Goal: Task Accomplishment & Management: Manage account settings

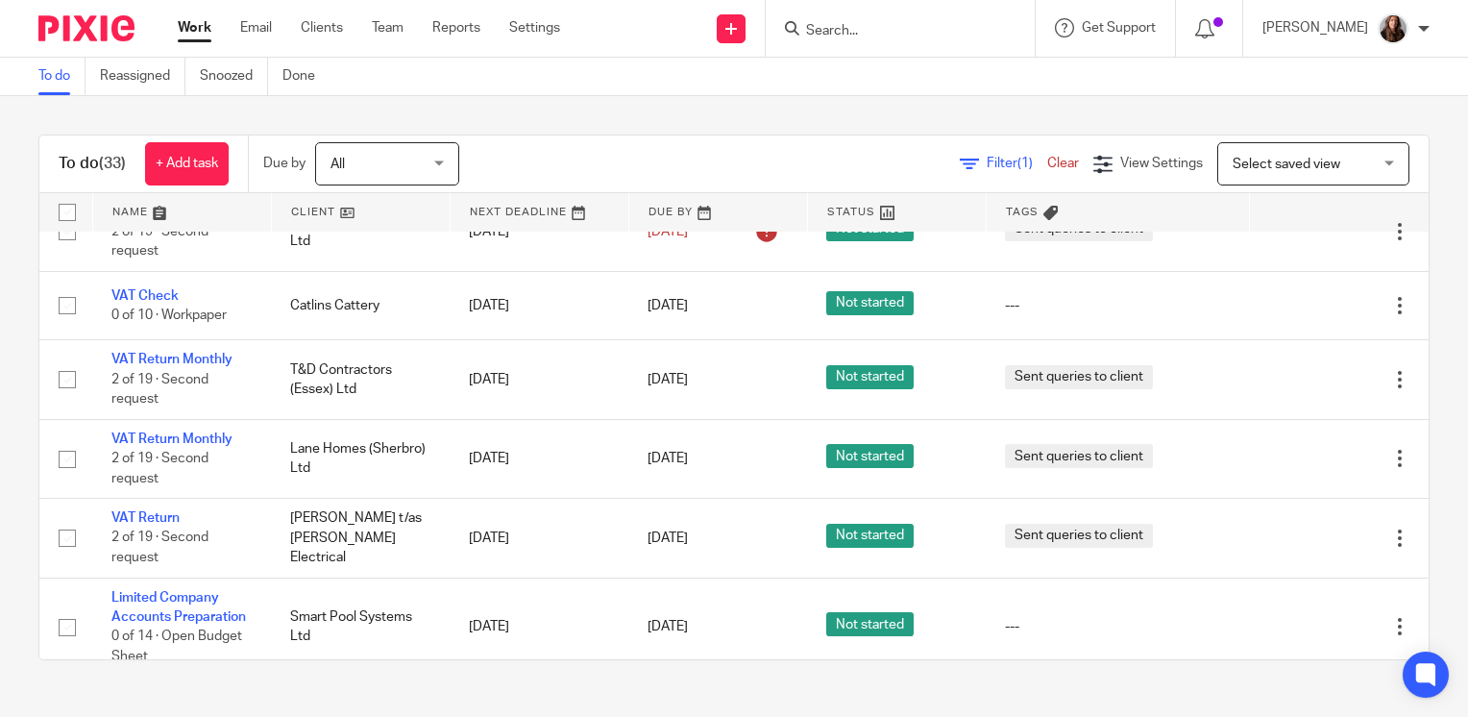
scroll to position [705, 0]
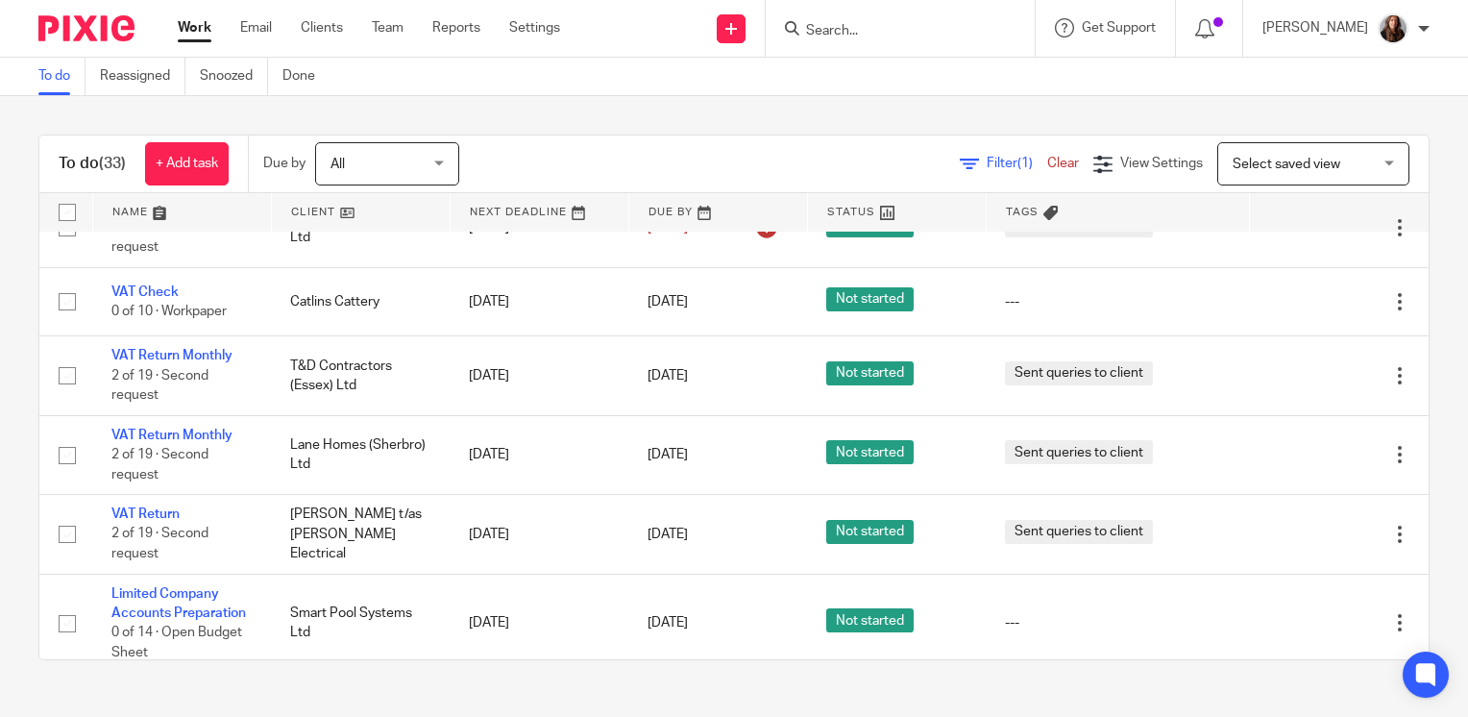
click at [971, 37] on input "Search" at bounding box center [890, 31] width 173 height 17
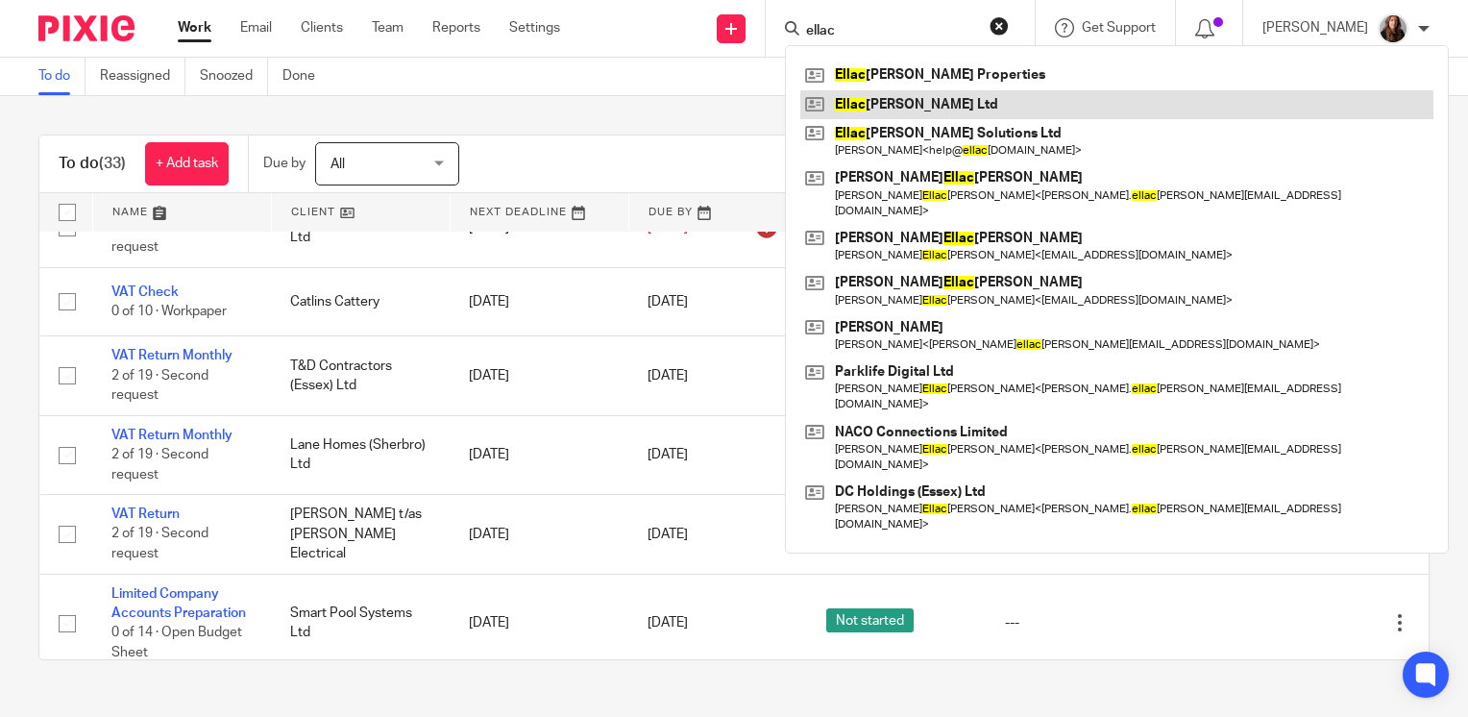
type input "ellac"
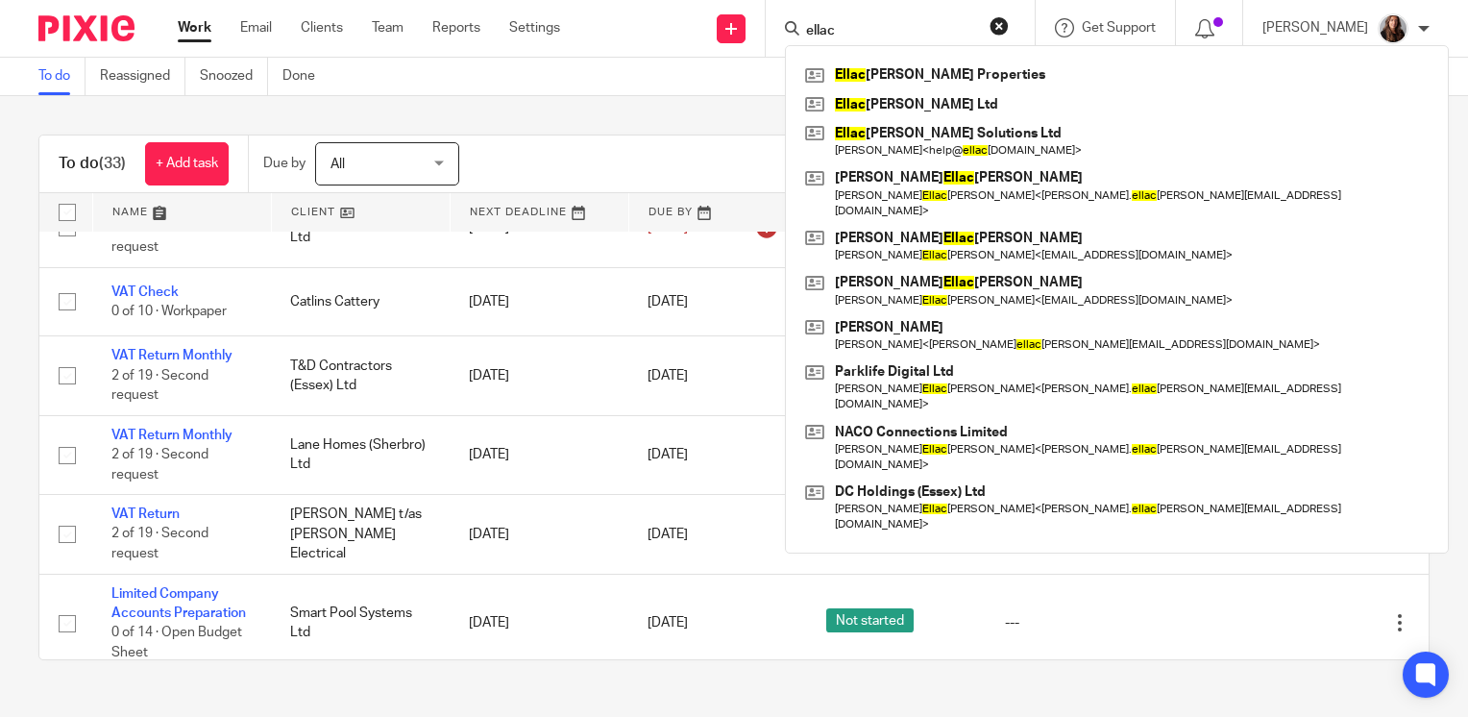
click at [1414, 471] on div "To do (33) + Add task Due by All All Today Tomorrow This week Next week This mo…" at bounding box center [734, 397] width 1468 height 602
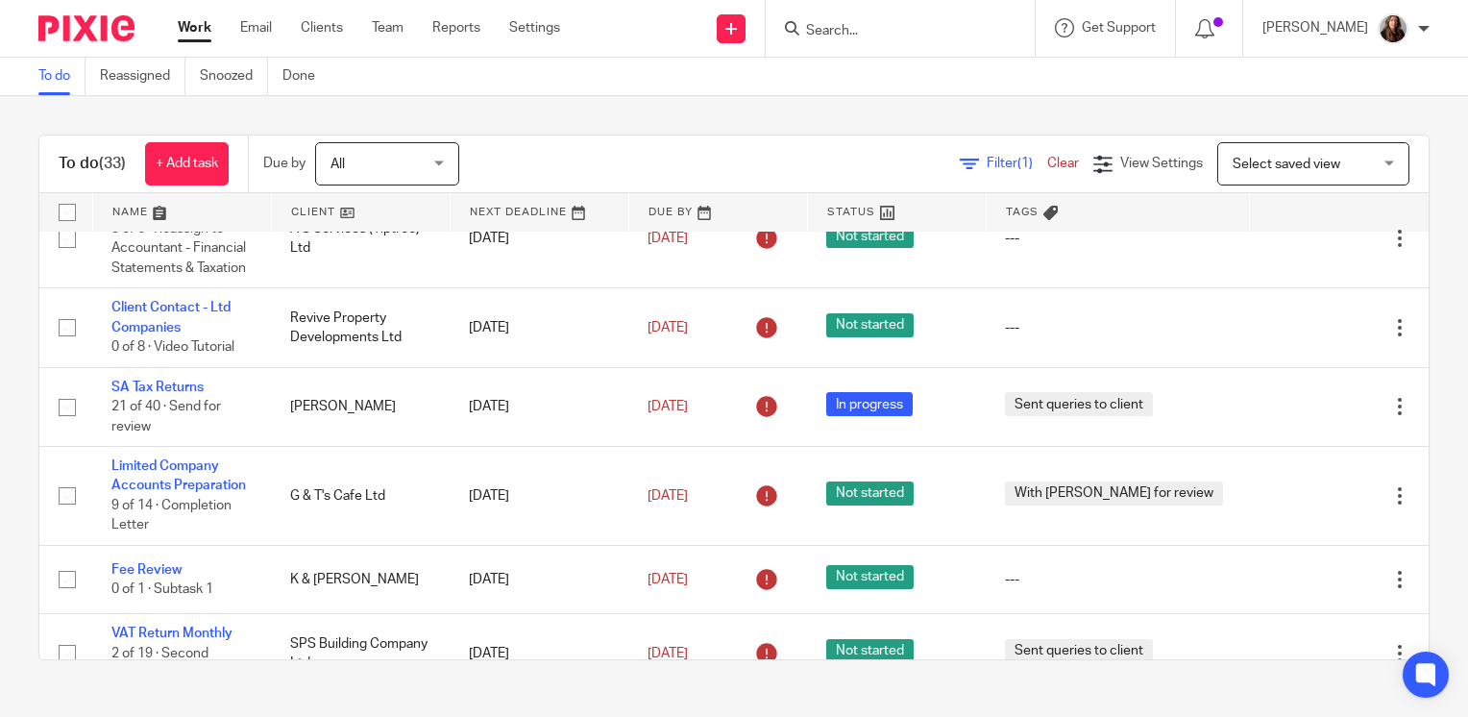
scroll to position [312, 0]
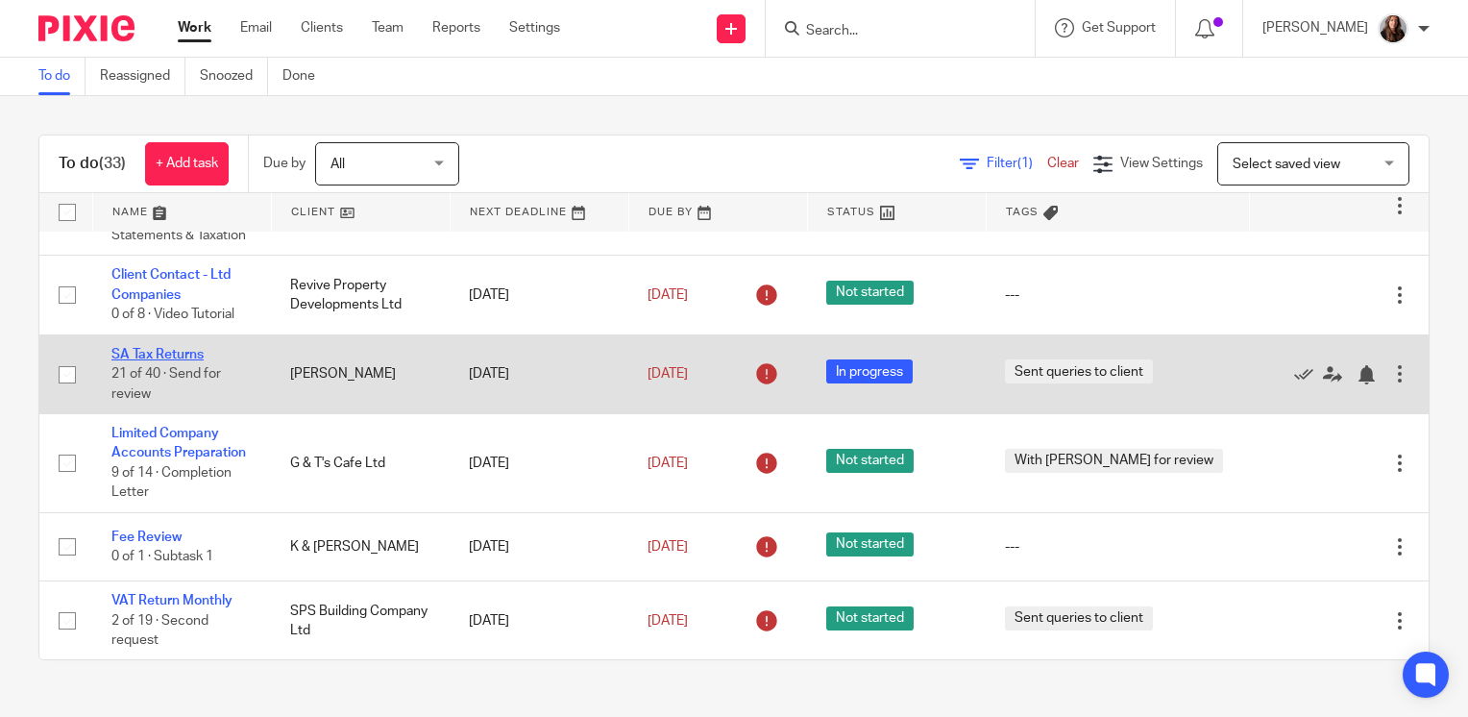
click at [188, 361] on link "SA Tax Returns" at bounding box center [157, 354] width 92 height 13
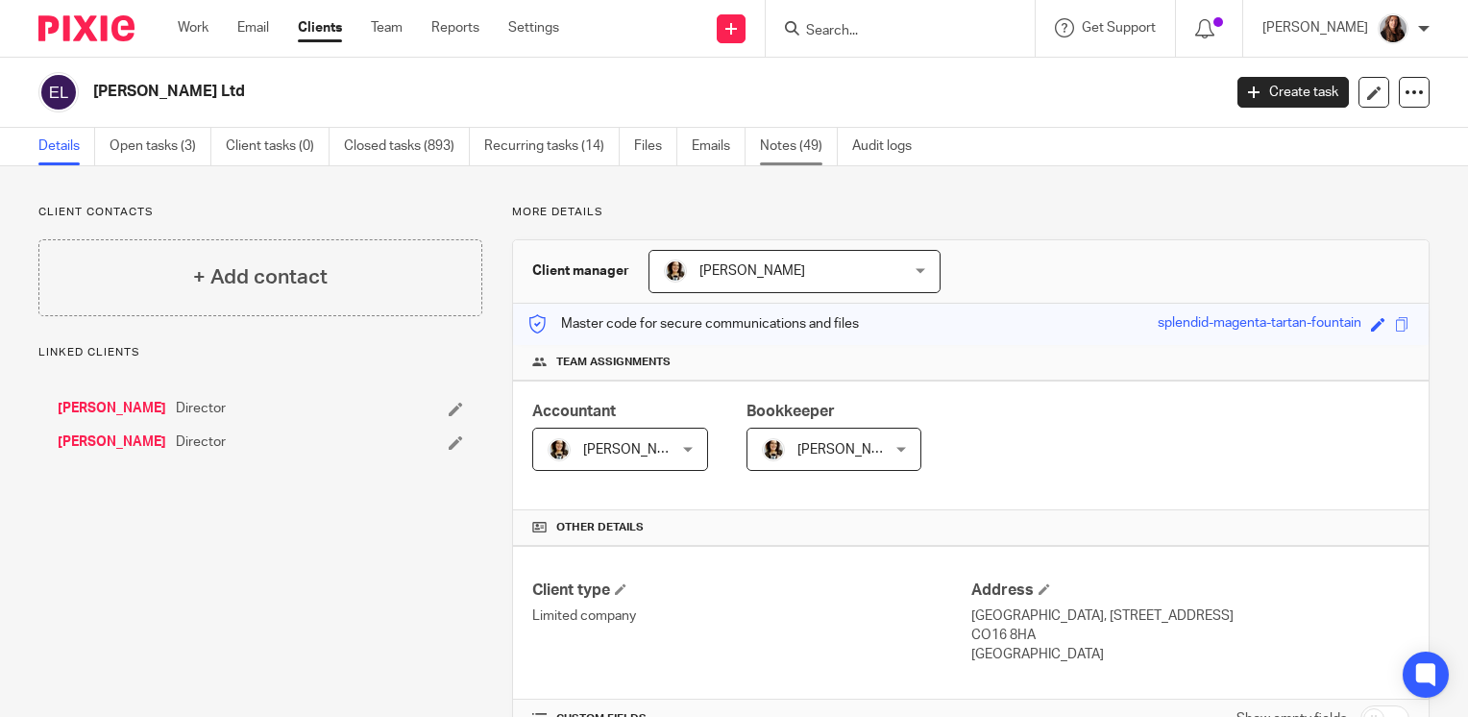
click at [795, 159] on link "Notes (49)" at bounding box center [799, 146] width 78 height 37
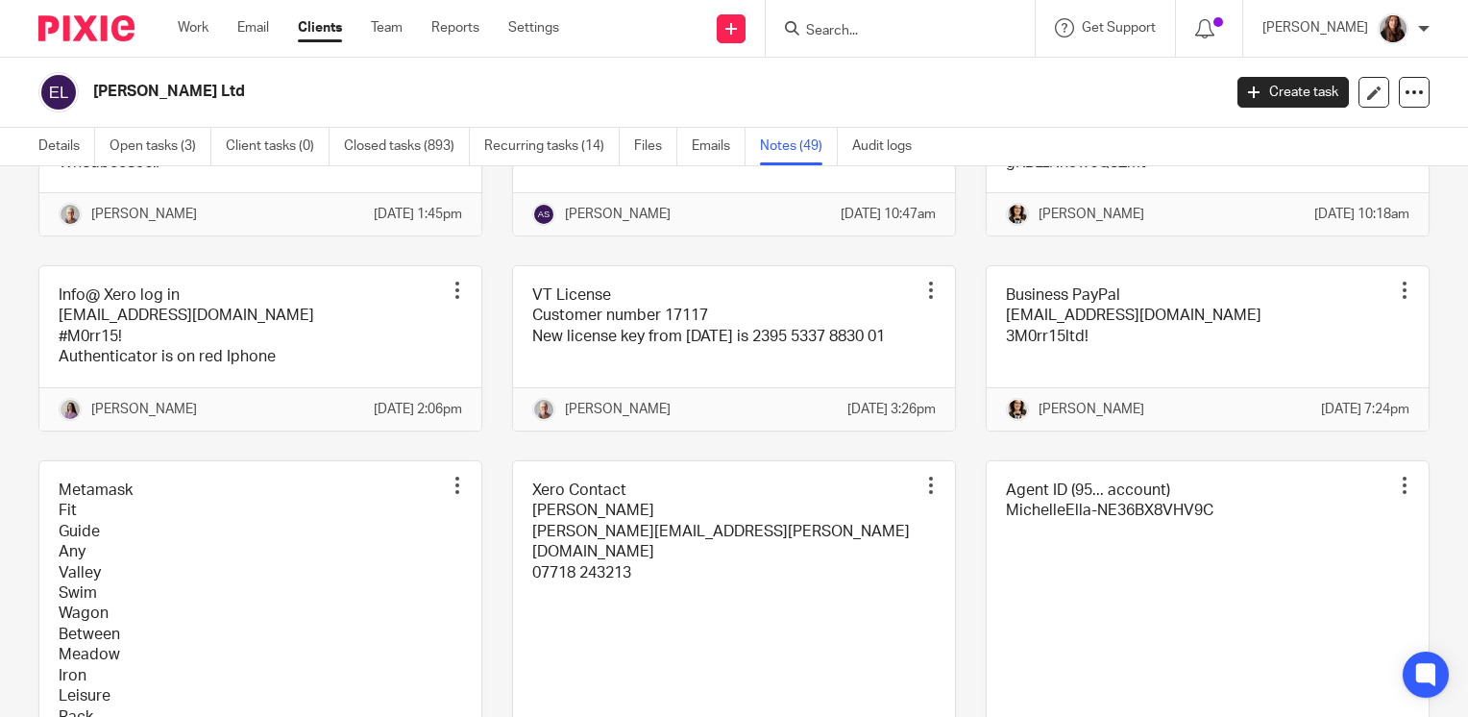
scroll to position [3269, 0]
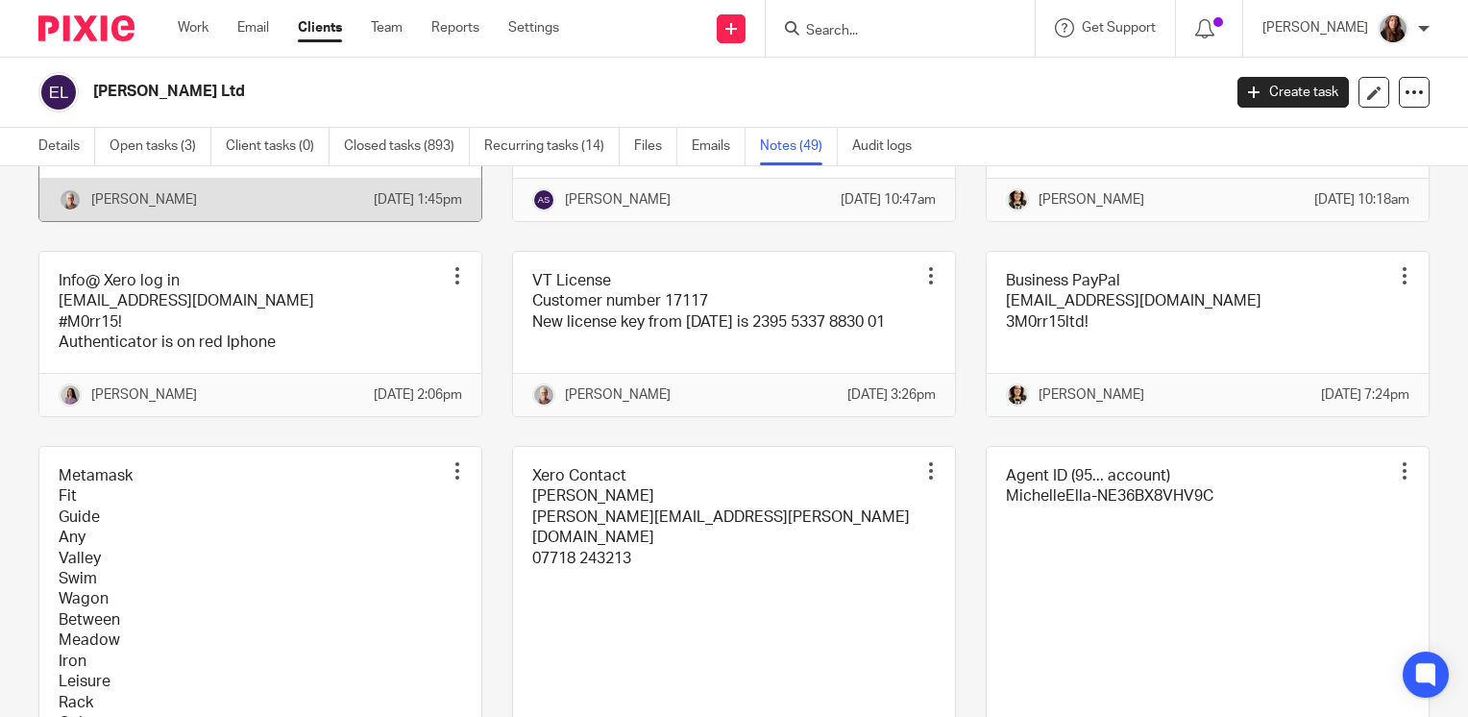
click at [279, 221] on link at bounding box center [260, 149] width 442 height 143
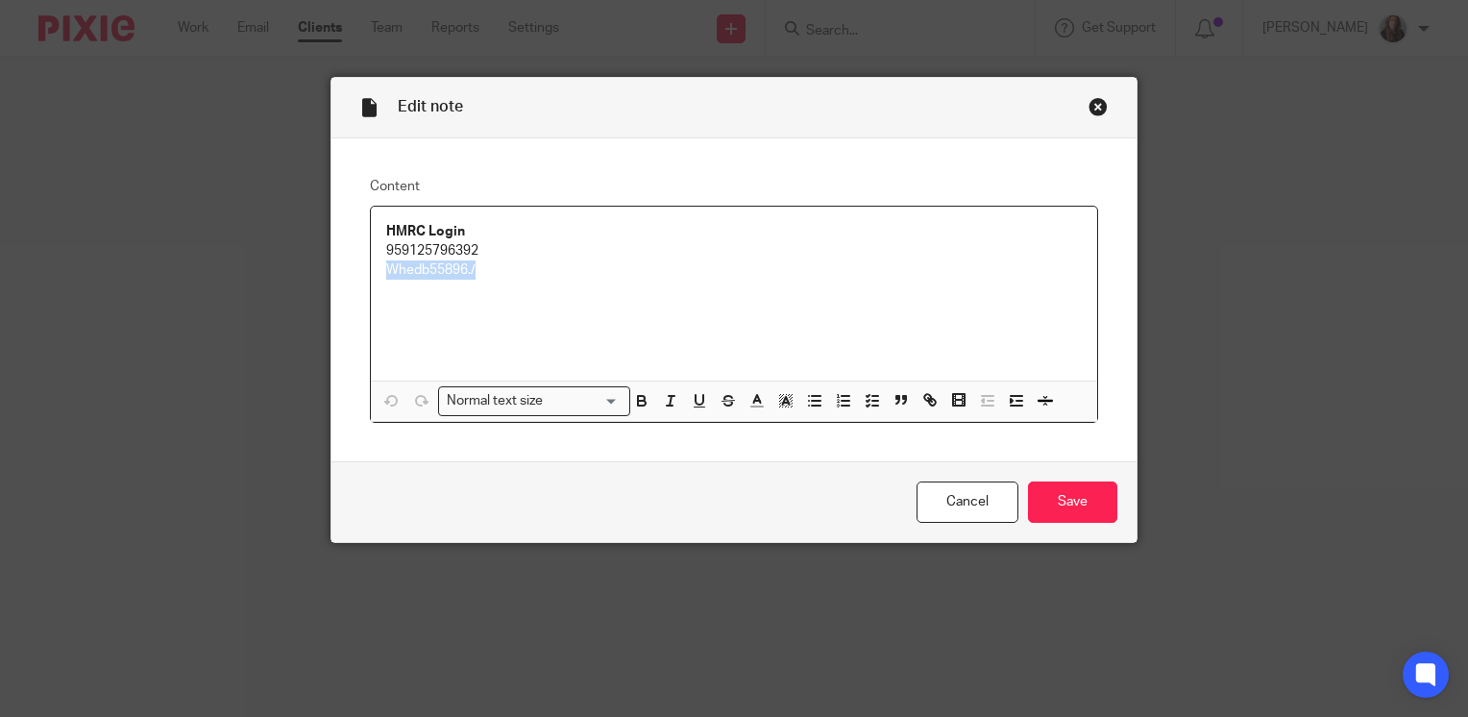
drag, startPoint x: 477, startPoint y: 274, endPoint x: 360, endPoint y: 290, distance: 117.4
click at [360, 290] on div "Content HMRC Login 959125796392 Whedb55896./ Normal text size Loading... Remove…" at bounding box center [733, 300] width 805 height 324
copy p "Whedb55896./"
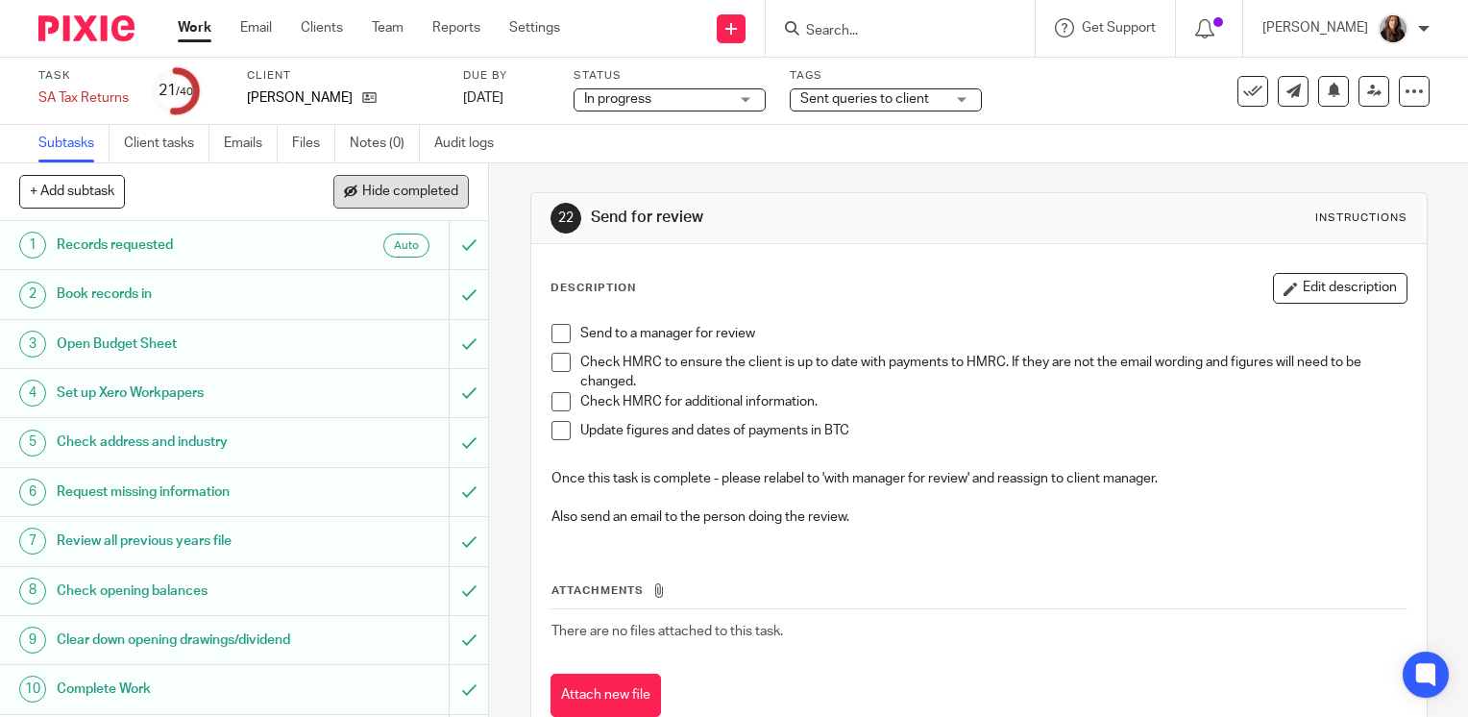
click at [445, 182] on button "Hide completed" at bounding box center [400, 191] width 135 height 33
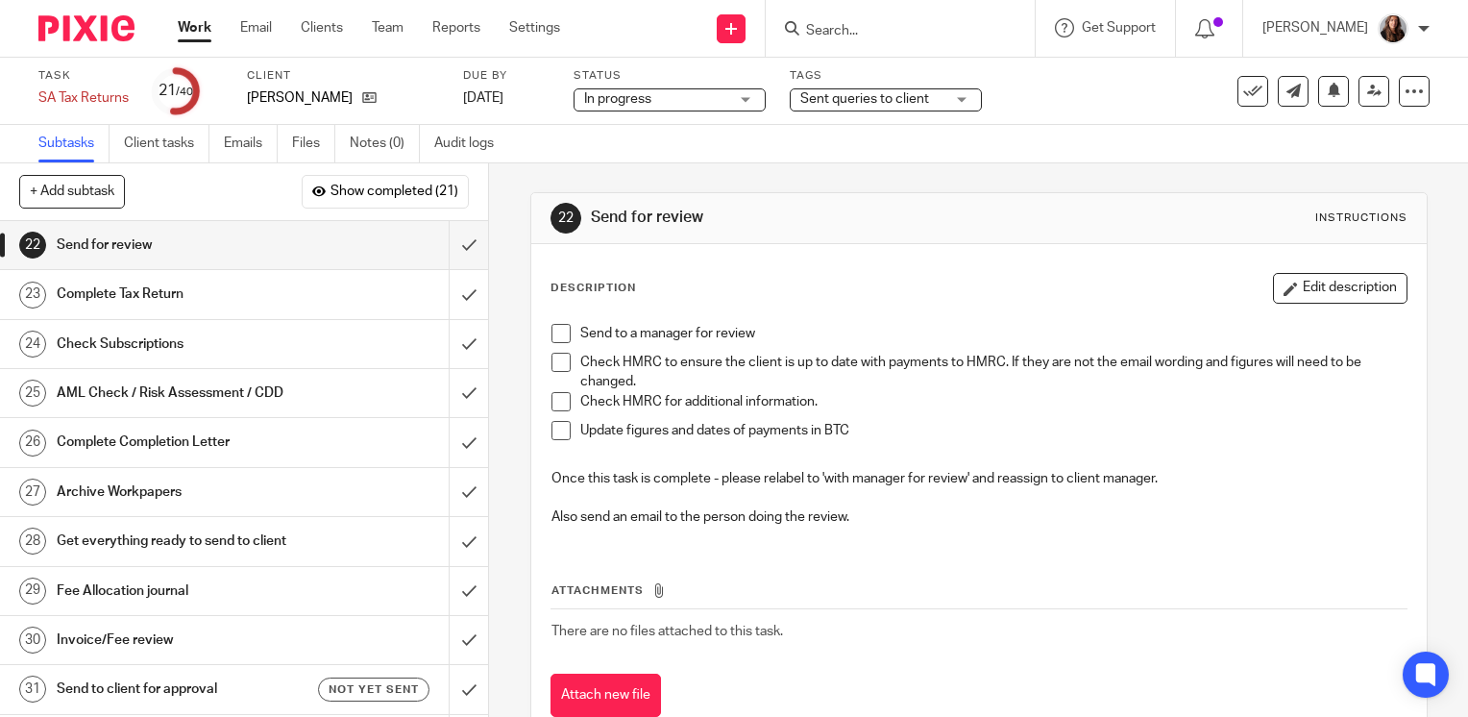
click at [554, 332] on span at bounding box center [560, 333] width 19 height 19
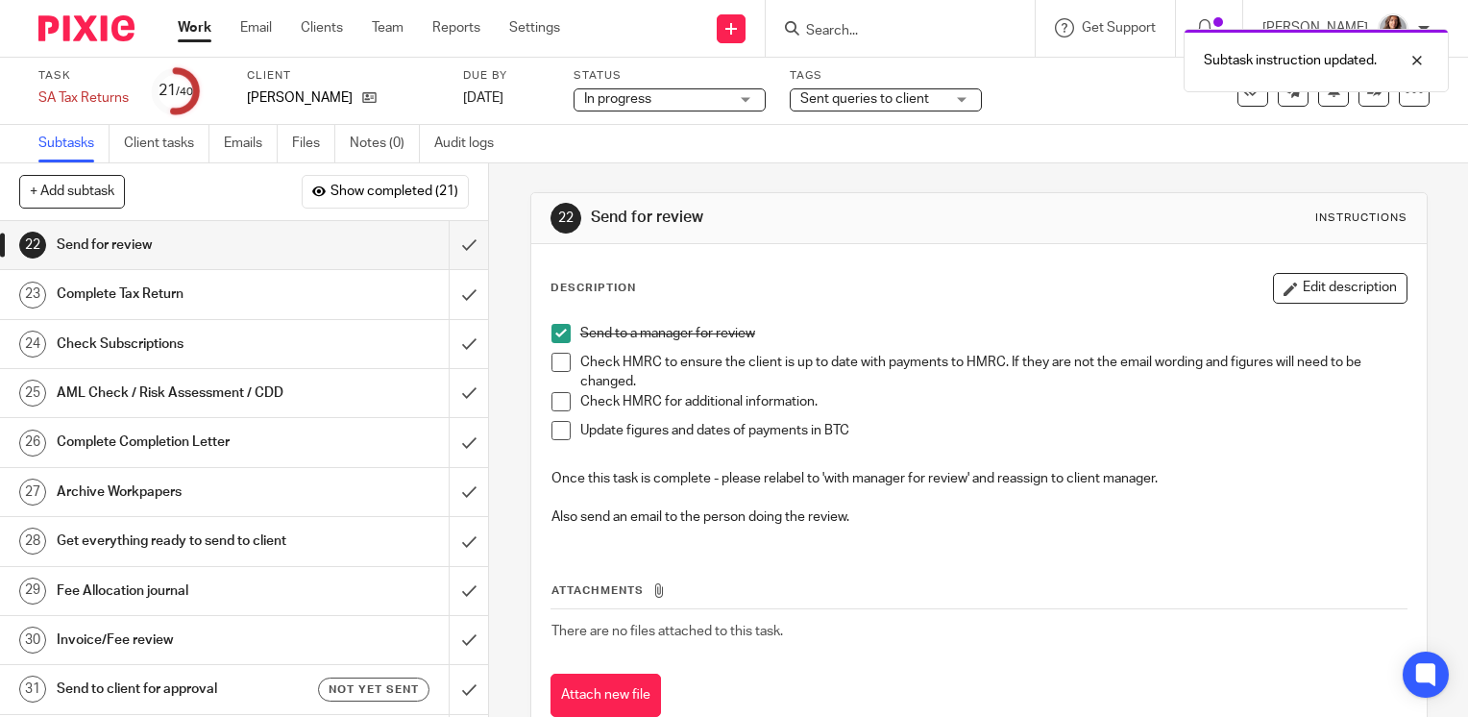
click at [552, 366] on span at bounding box center [560, 362] width 19 height 19
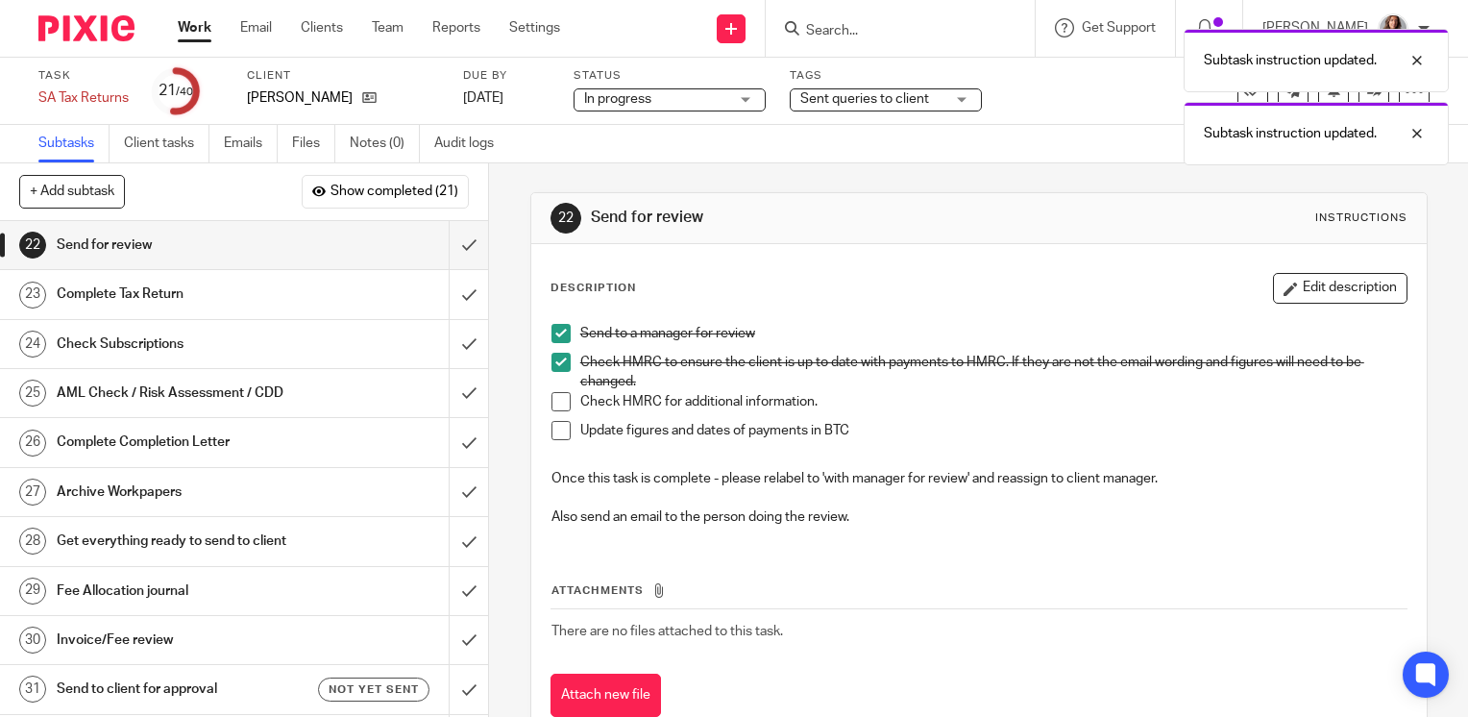
click at [551, 402] on span at bounding box center [560, 401] width 19 height 19
click at [551, 447] on li "Update figures and dates of payments in BTC" at bounding box center [978, 435] width 855 height 29
click at [553, 436] on span at bounding box center [560, 430] width 19 height 19
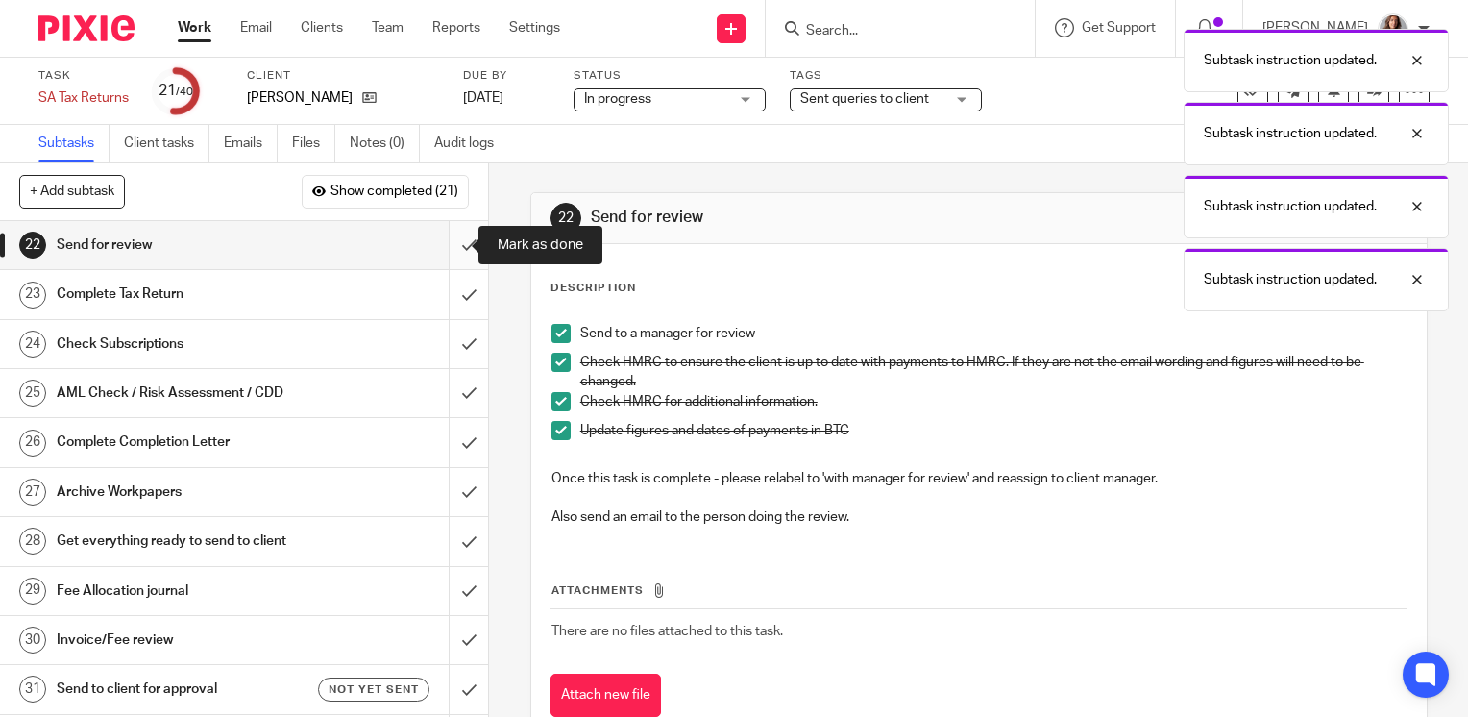
click at [444, 239] on input "submit" at bounding box center [244, 245] width 488 height 48
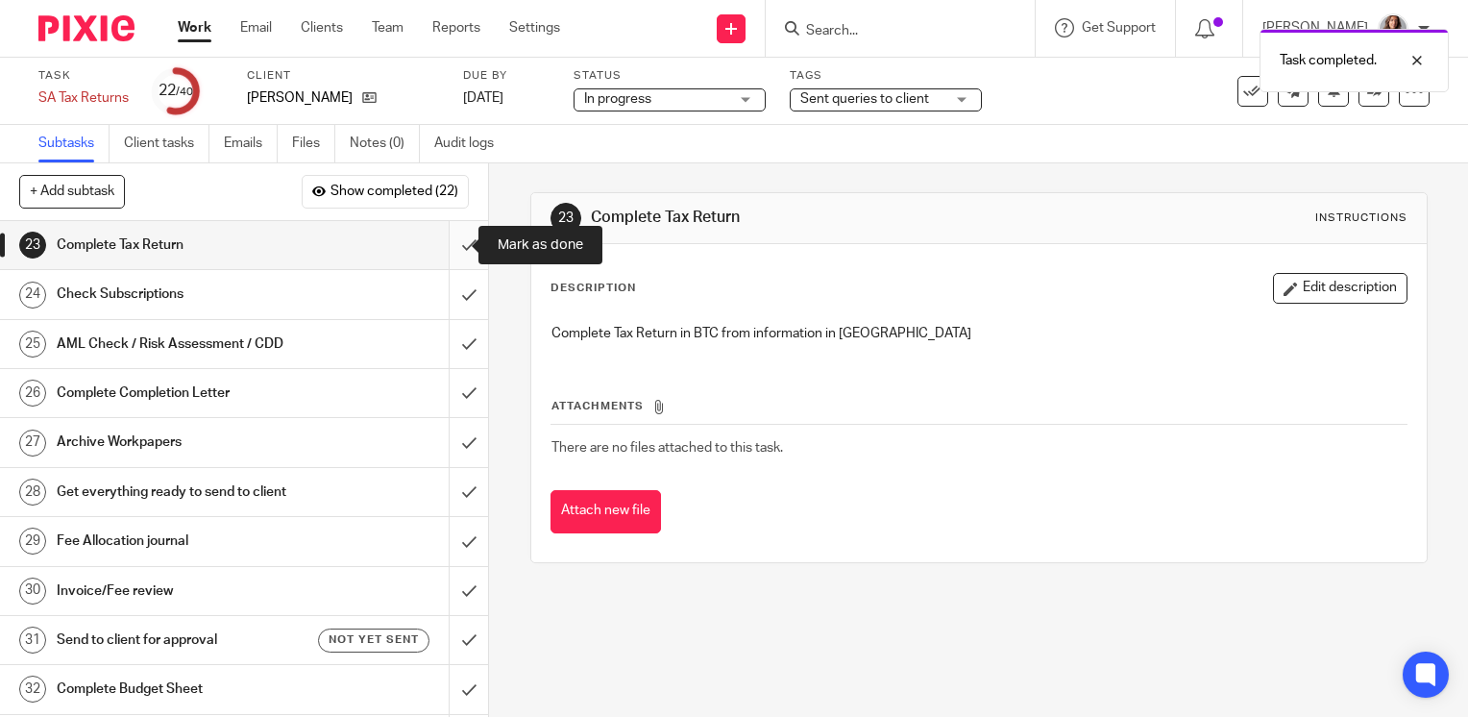
click at [450, 238] on input "submit" at bounding box center [244, 245] width 488 height 48
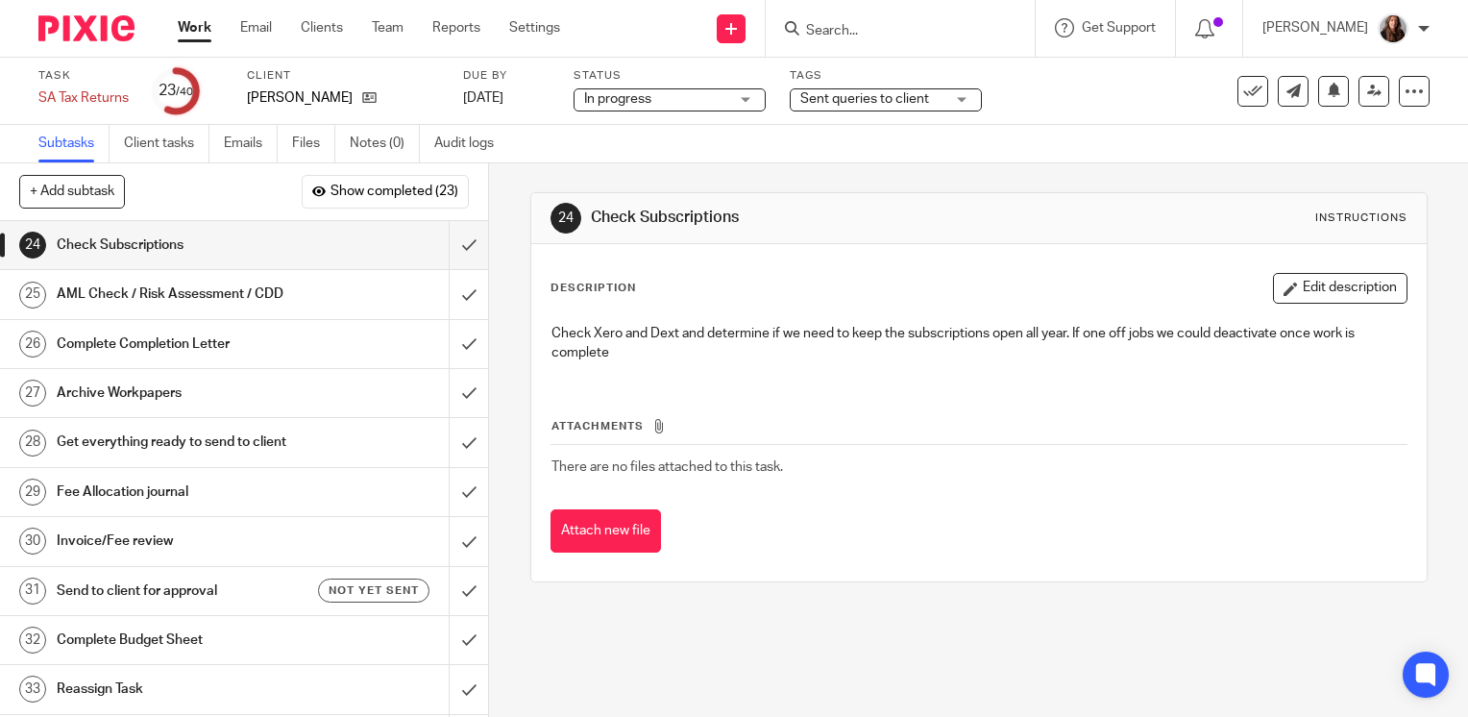
click at [876, 96] on span "Sent queries to client" at bounding box center [864, 98] width 129 height 13
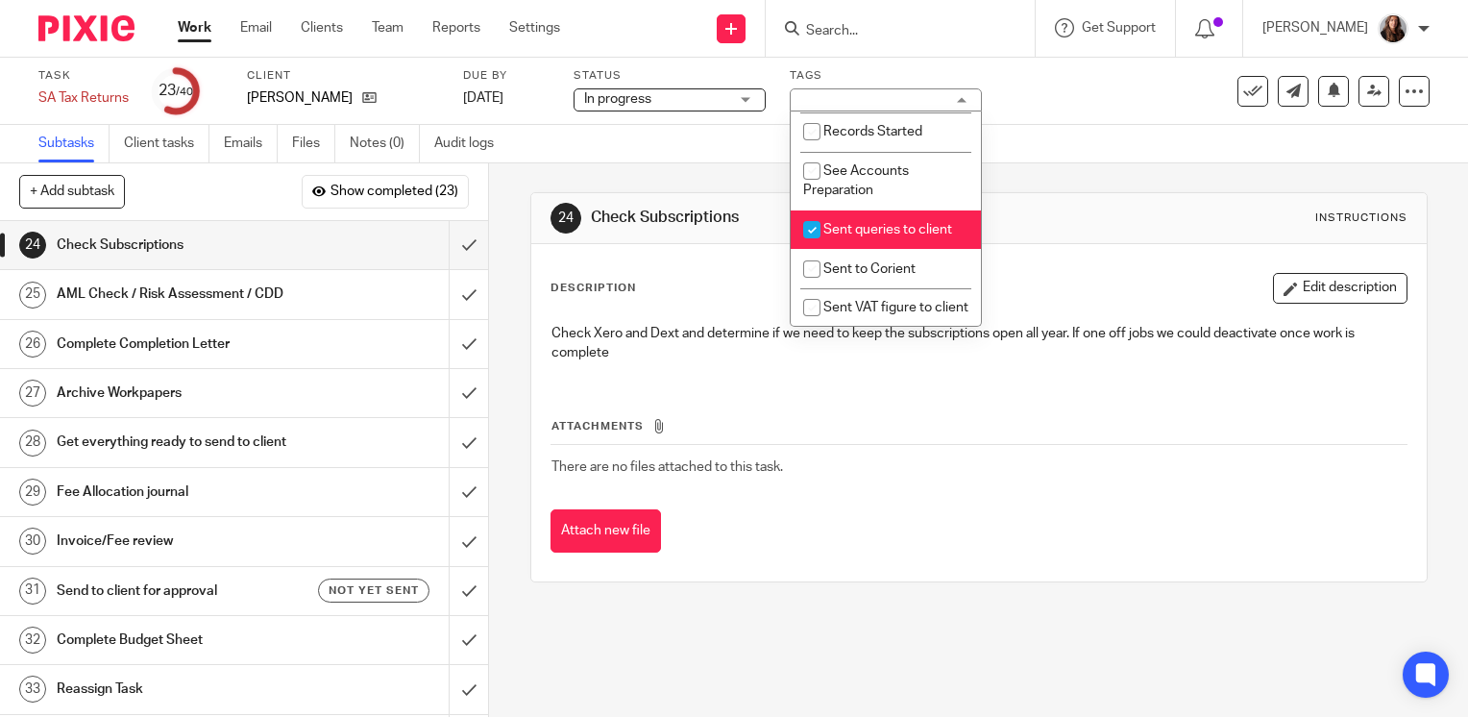
scroll to position [647, 0]
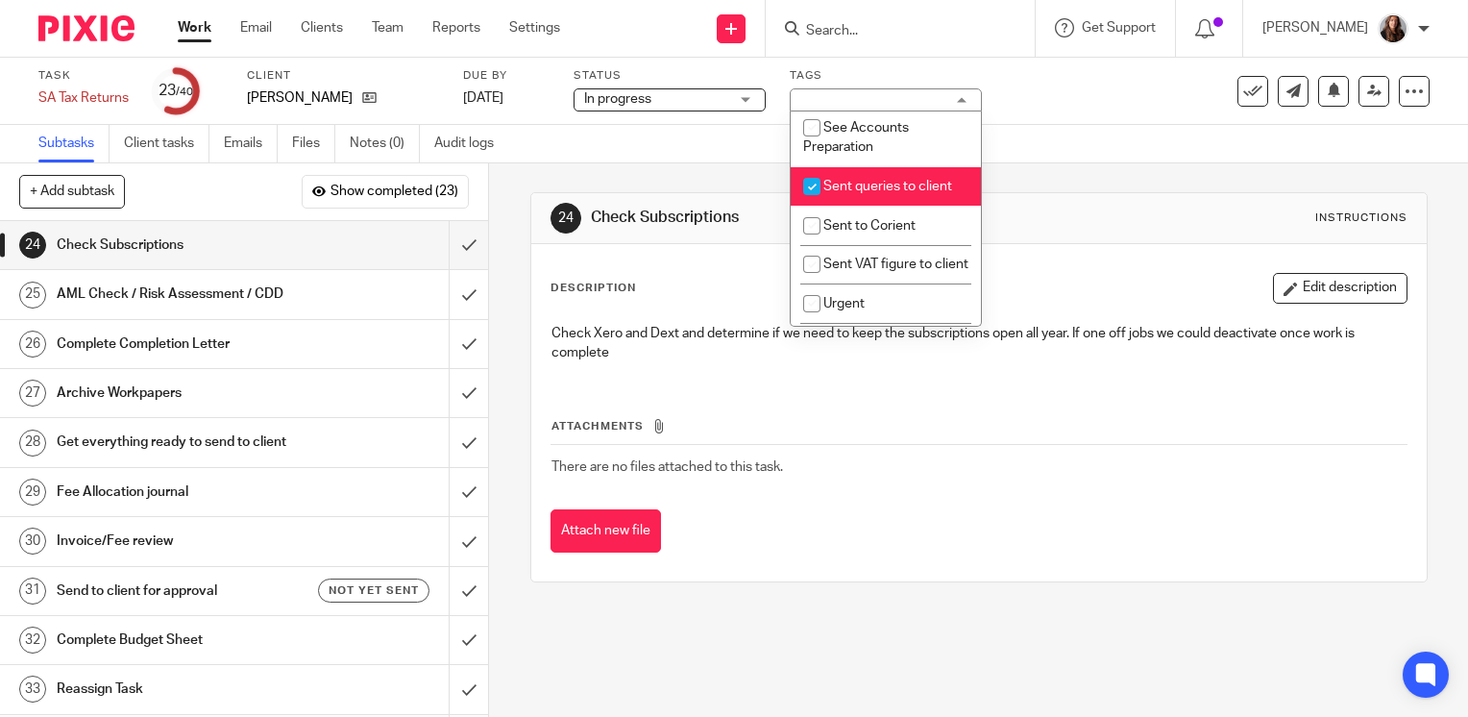
click at [810, 205] on input "checkbox" at bounding box center [812, 186] width 37 height 37
checkbox input "false"
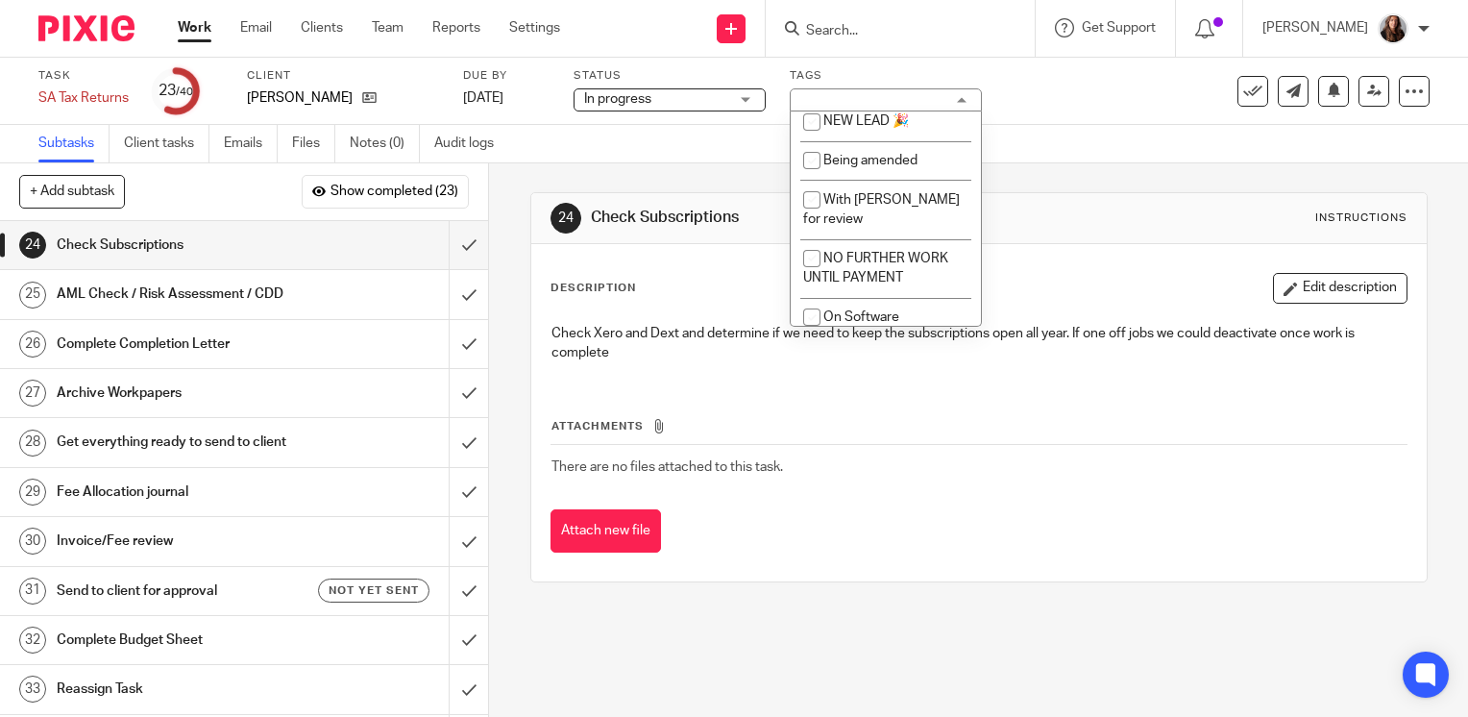
scroll to position [1383, 0]
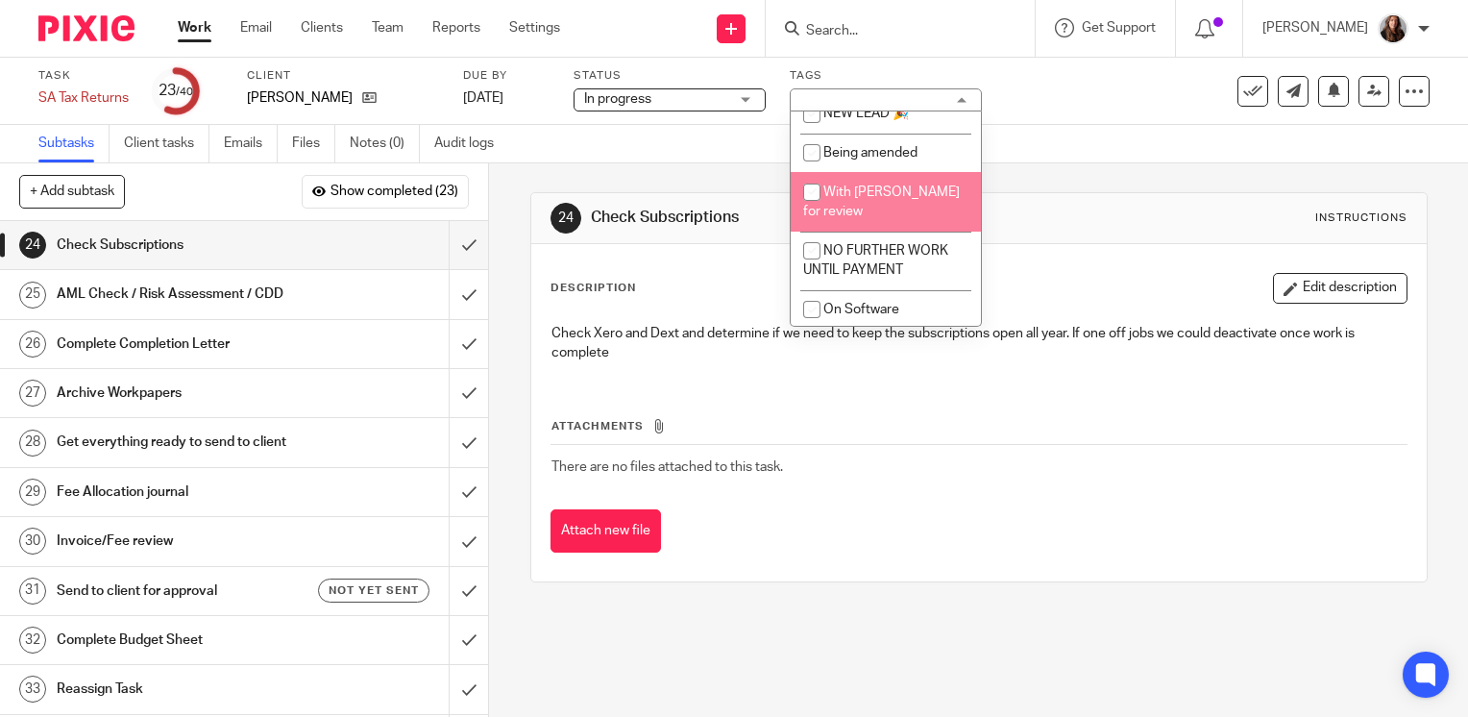
click at [812, 206] on input "checkbox" at bounding box center [812, 192] width 37 height 37
checkbox input "true"
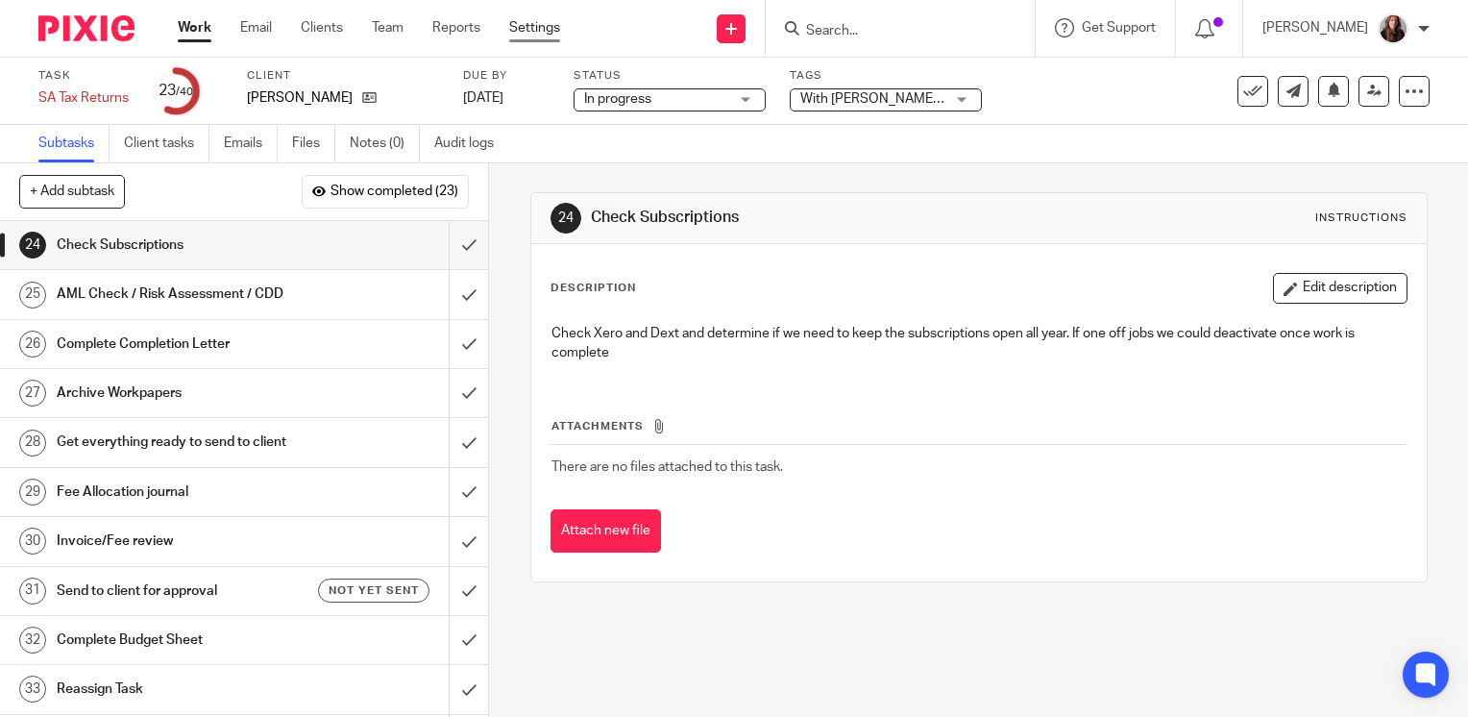
click at [543, 23] on link "Settings" at bounding box center [534, 27] width 51 height 19
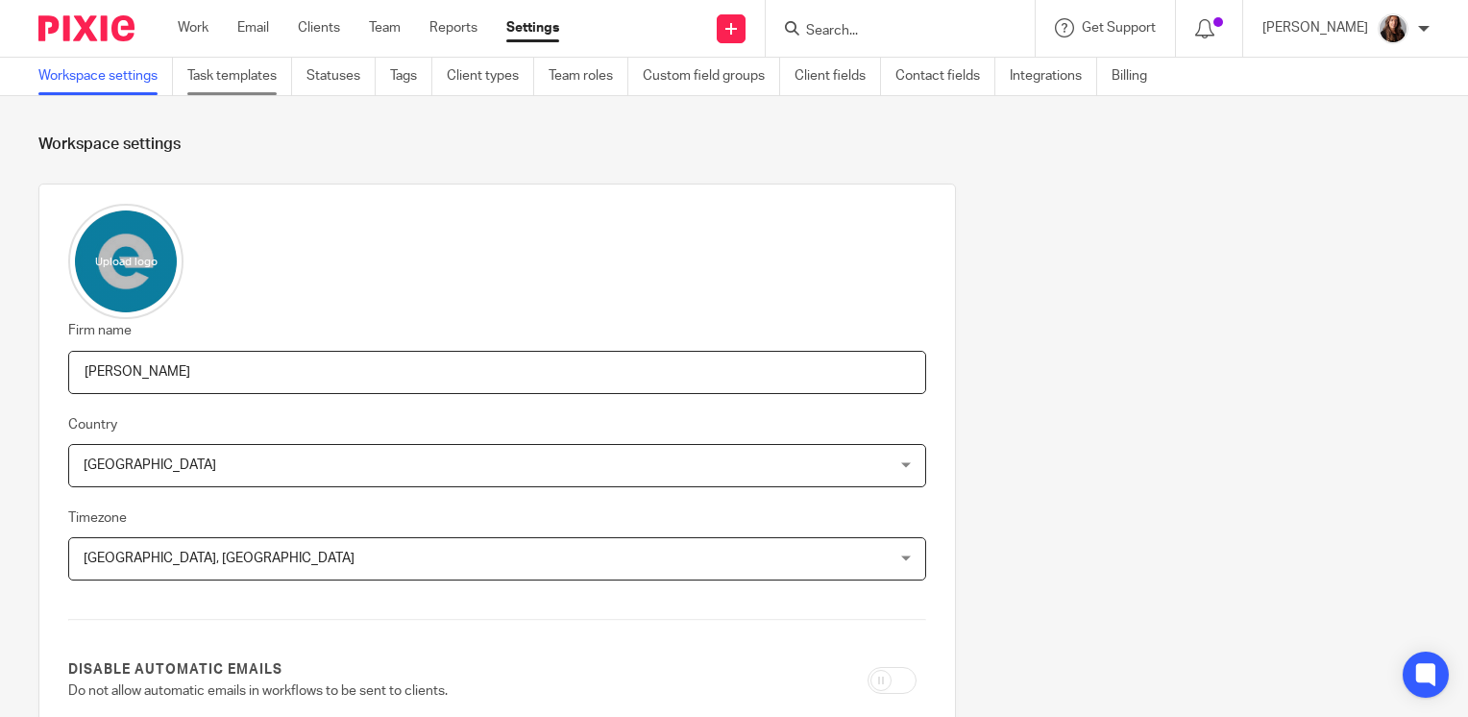
click at [251, 69] on link "Task templates" at bounding box center [239, 76] width 105 height 37
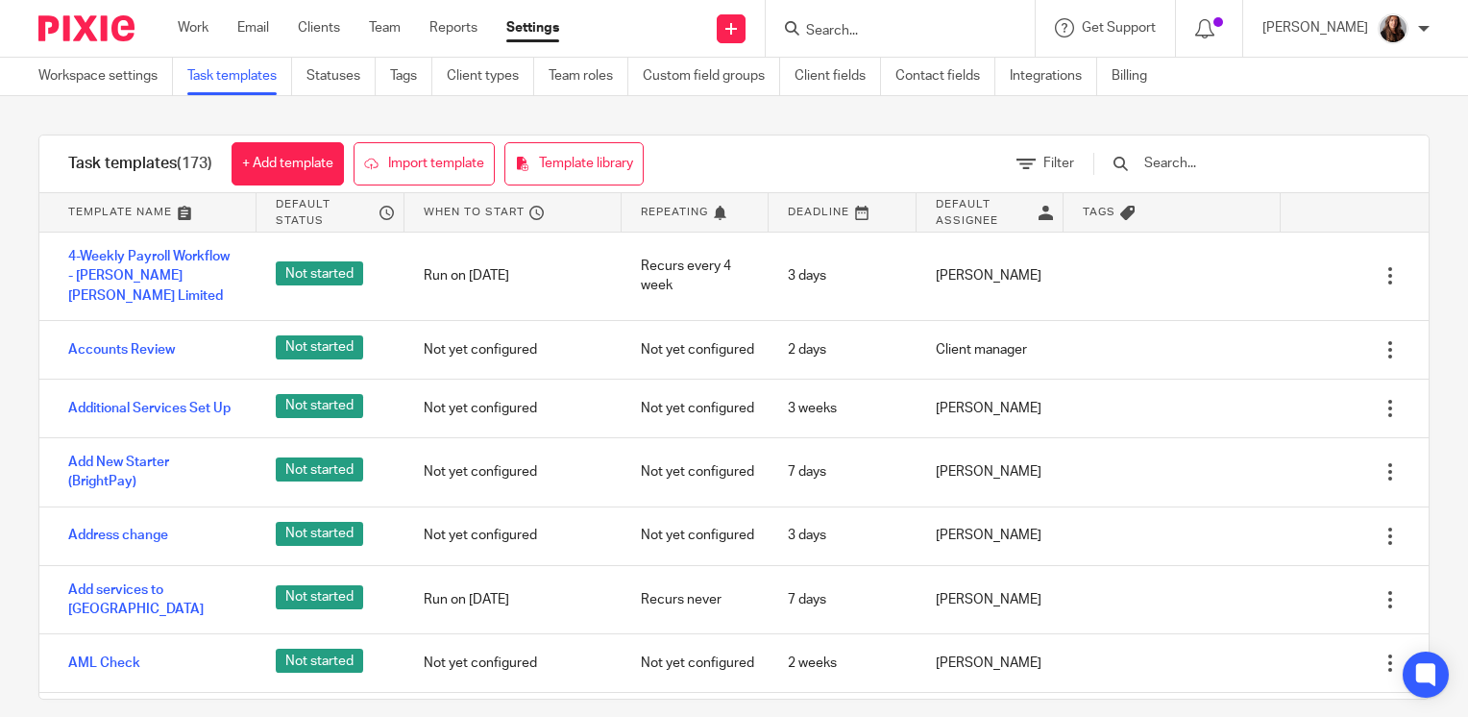
click at [1234, 159] on input "text" at bounding box center [1254, 163] width 224 height 21
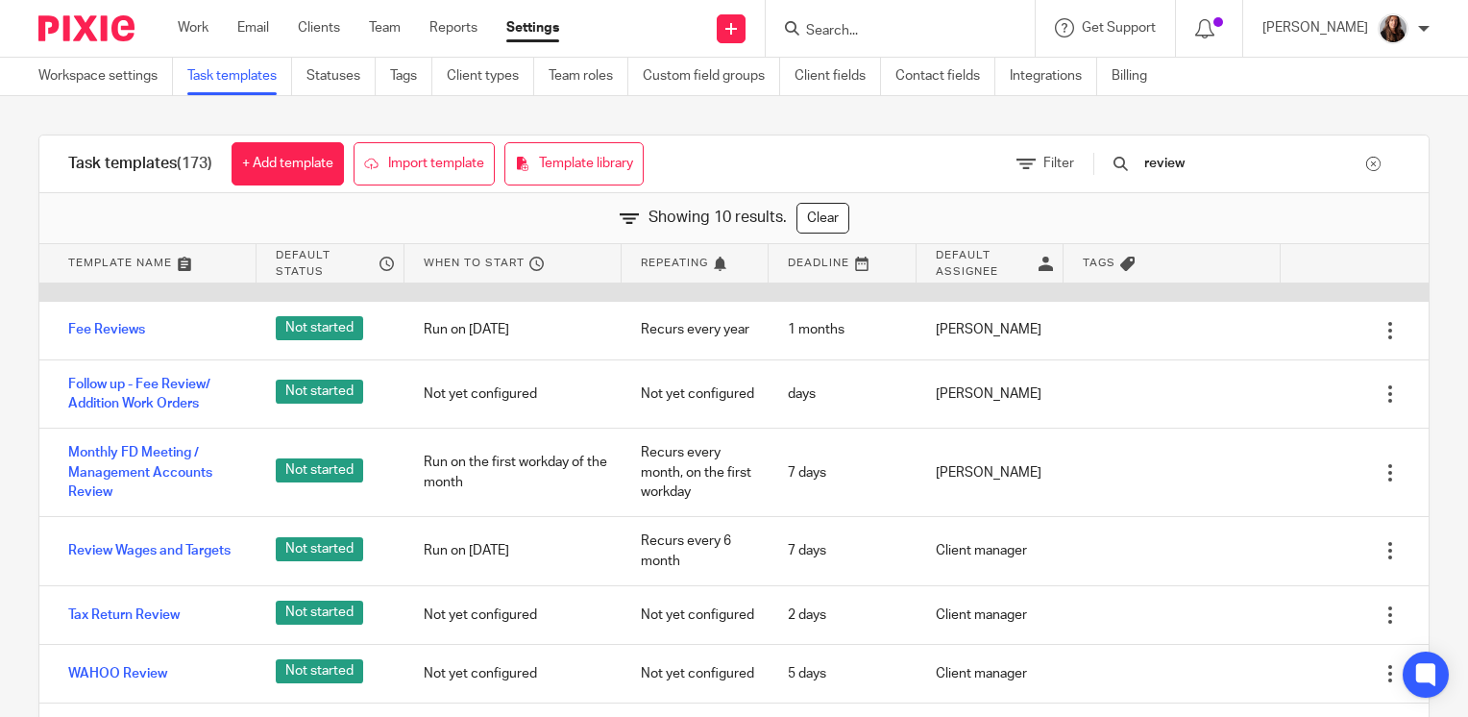
scroll to position [178, 0]
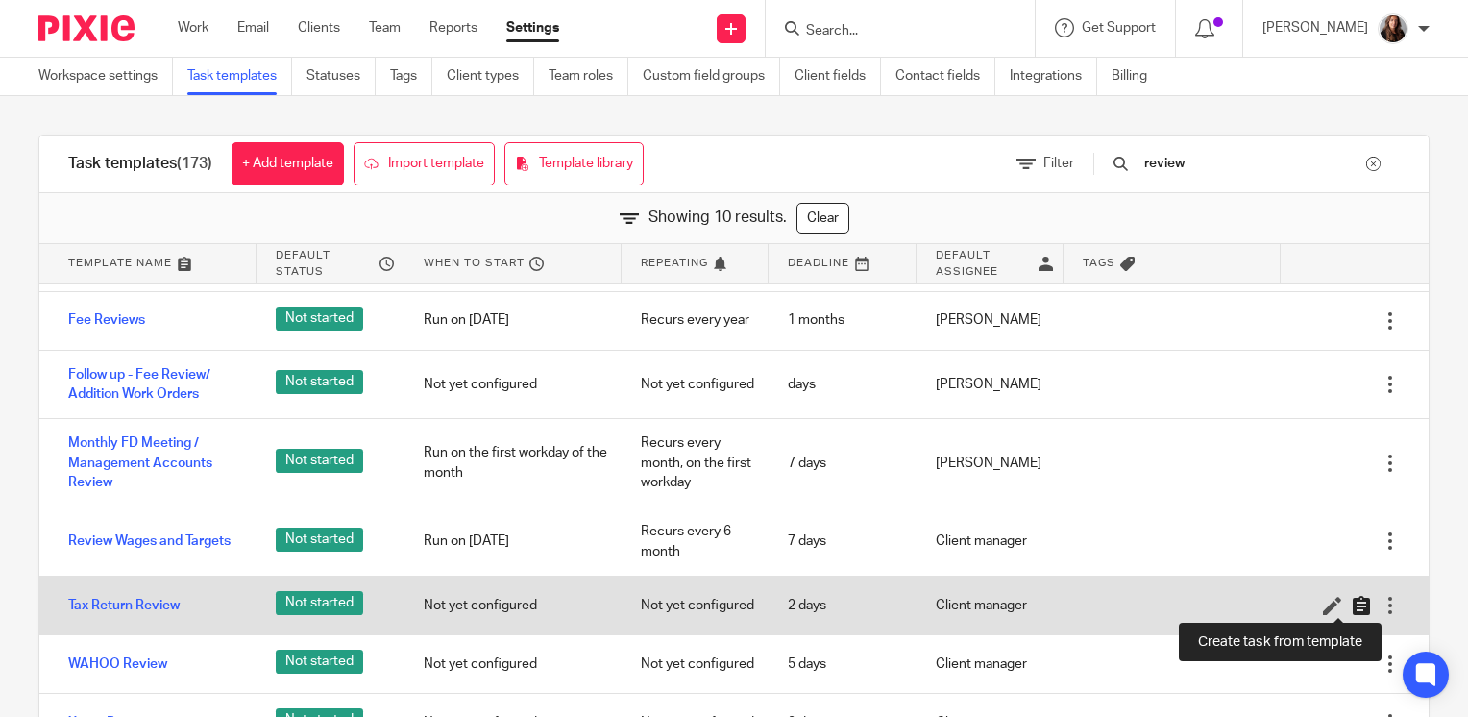
type input "review"
click at [1352, 605] on icon at bounding box center [1361, 605] width 19 height 19
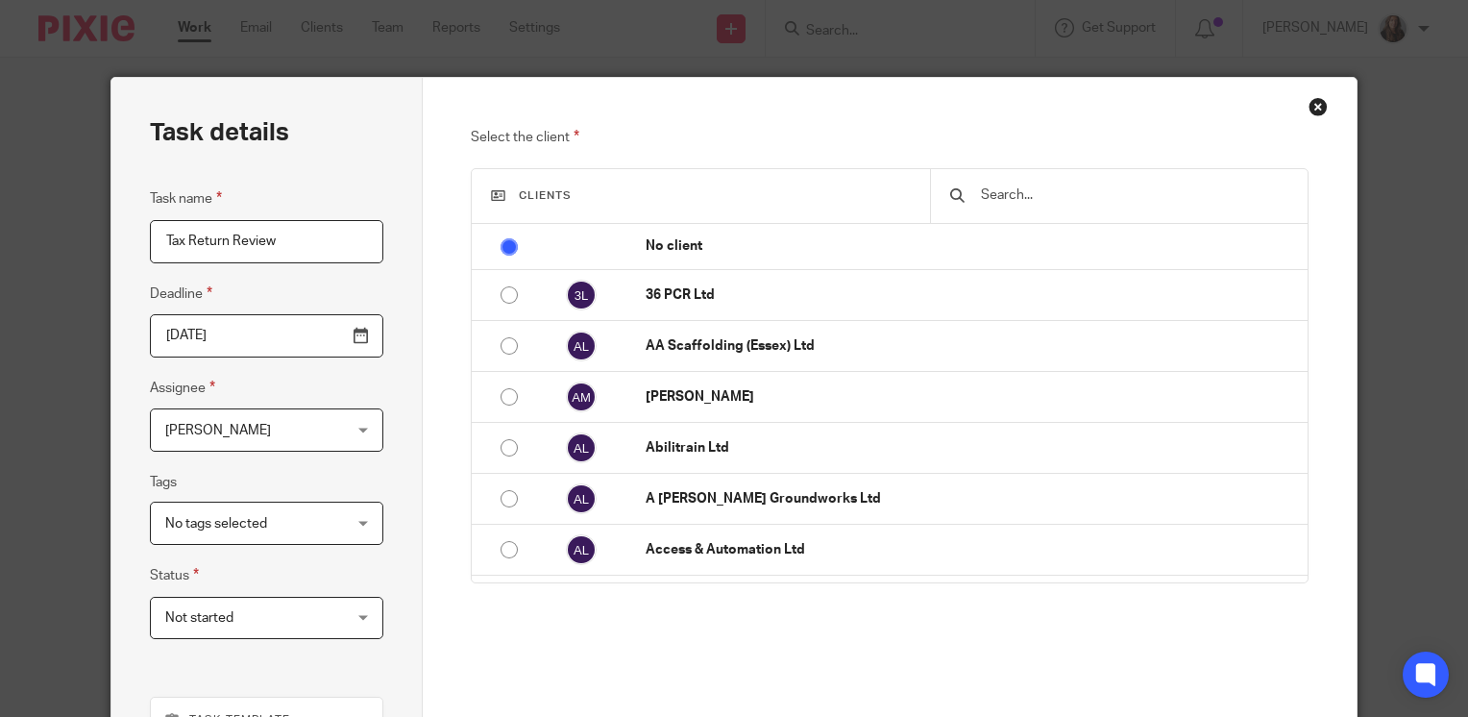
click at [999, 198] on input "text" at bounding box center [1134, 194] width 310 height 21
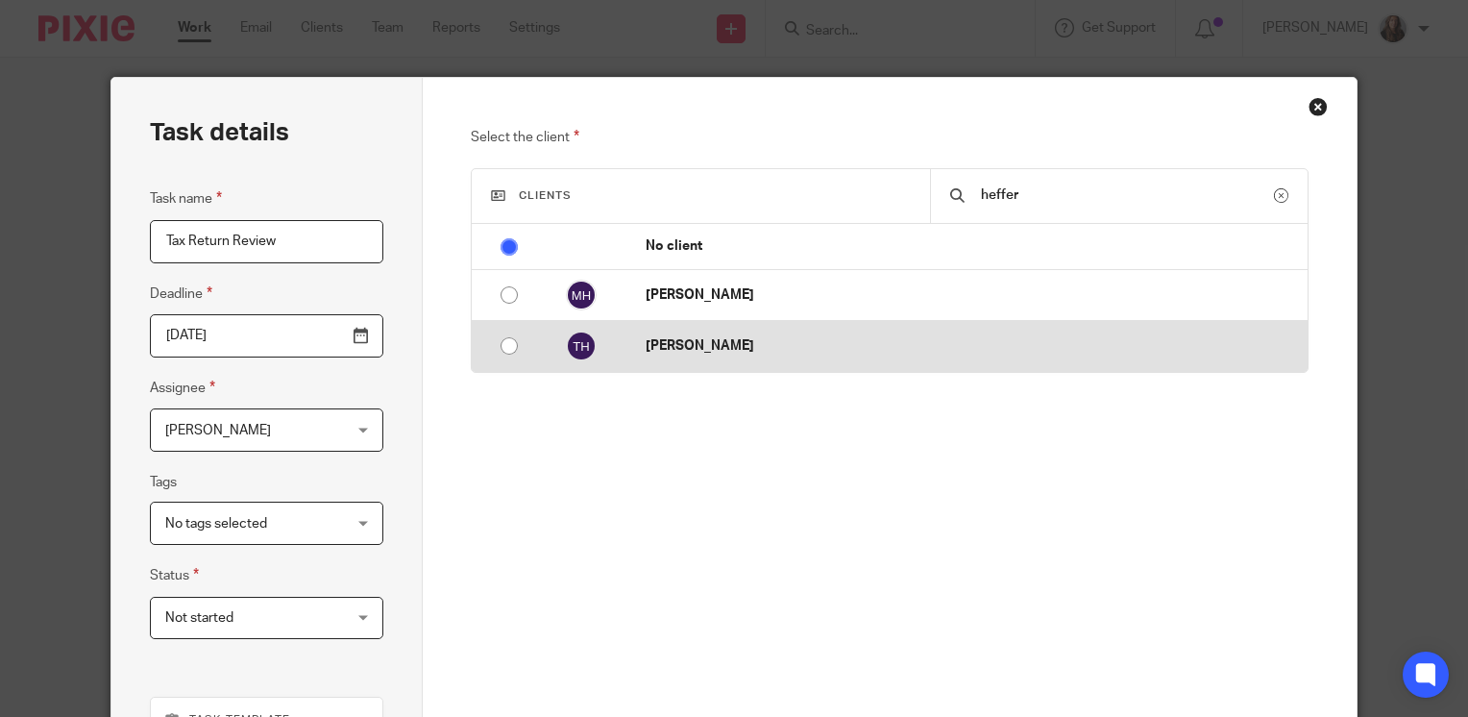
type input "heffer"
click at [506, 351] on input "radio" at bounding box center [509, 346] width 37 height 37
radio input "false"
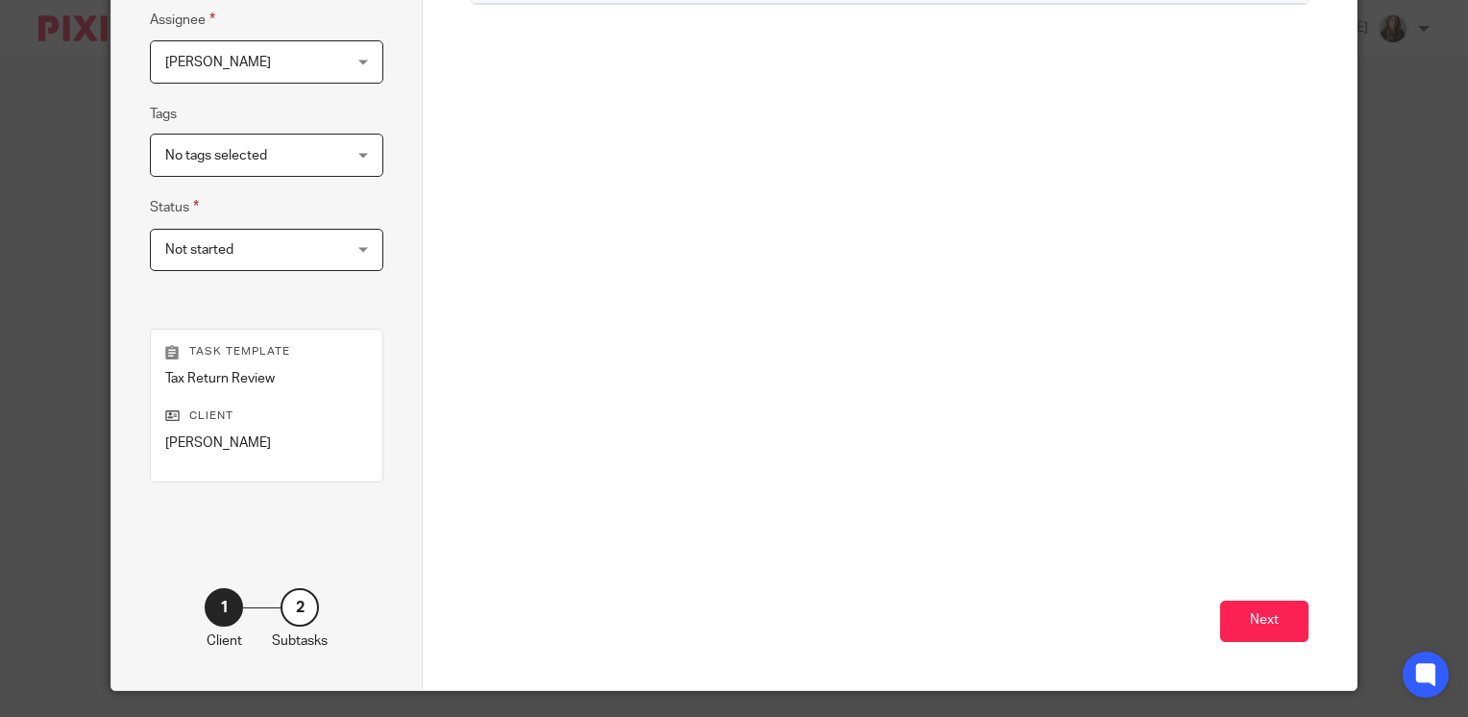
scroll to position [417, 0]
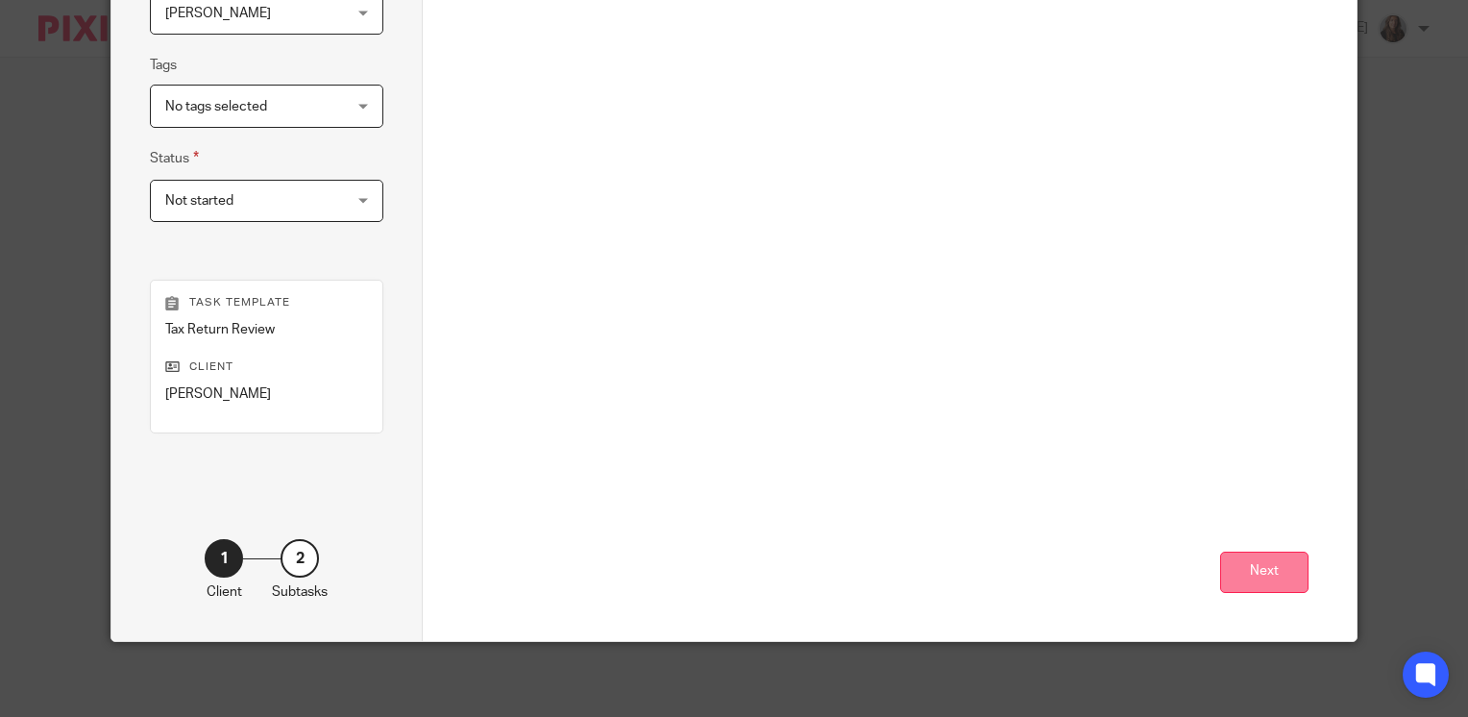
click at [1243, 567] on button "Next" at bounding box center [1264, 571] width 88 height 41
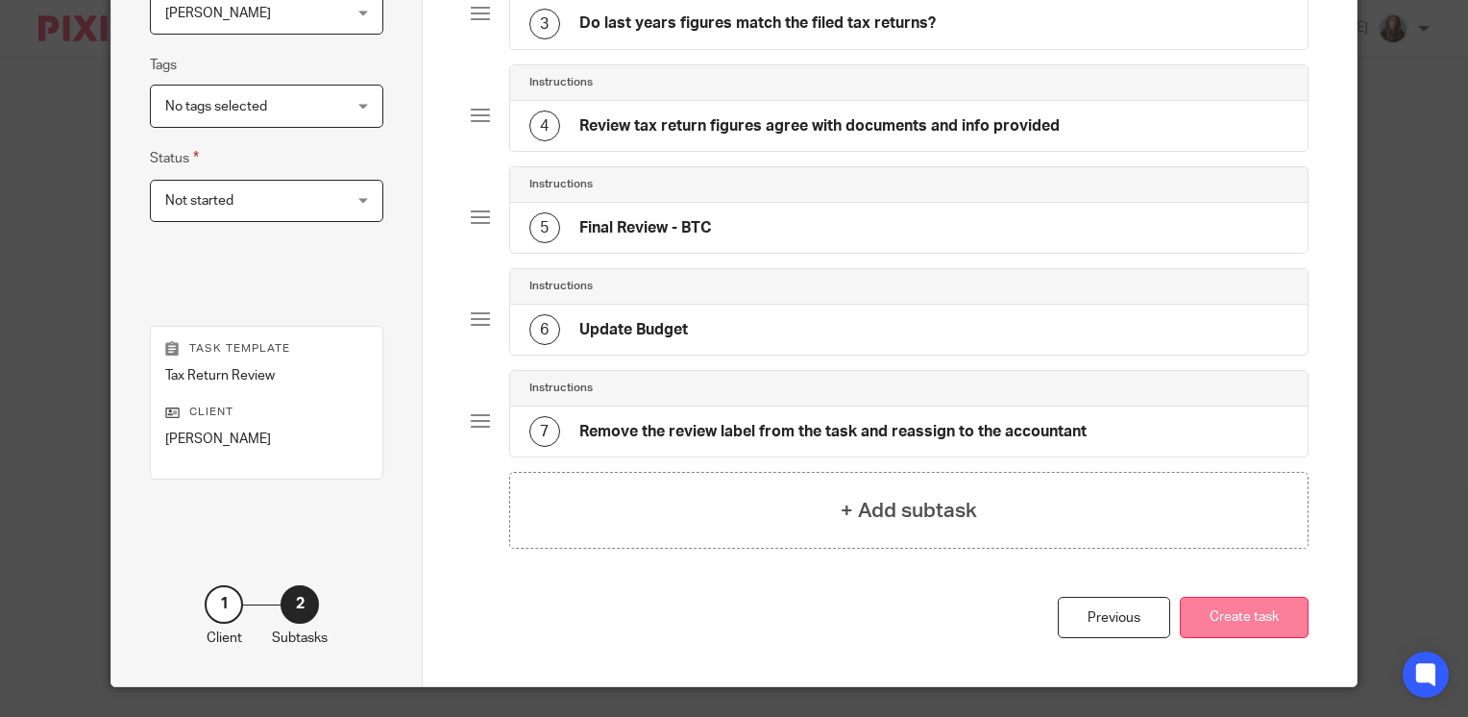
click at [1238, 618] on button "Create task" at bounding box center [1244, 617] width 129 height 41
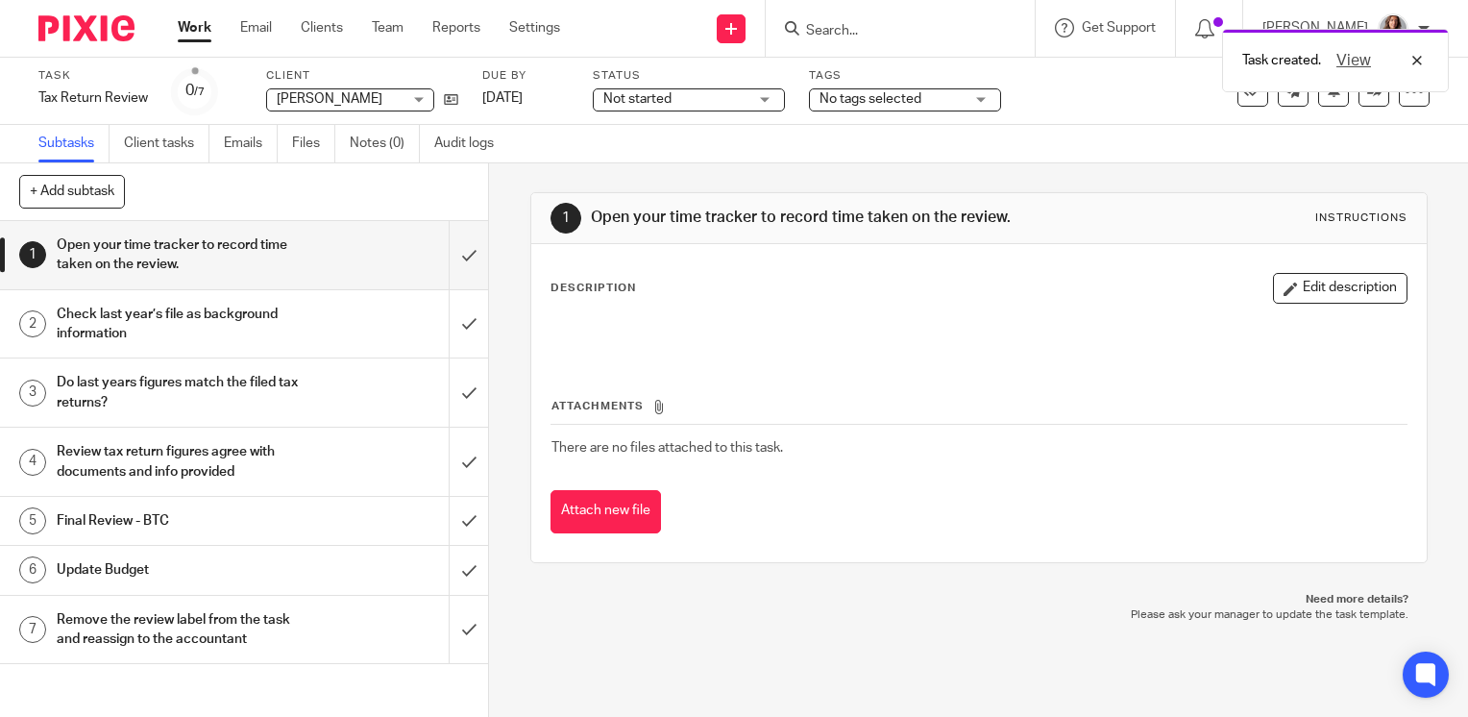
click at [889, 102] on span "No tags selected" at bounding box center [871, 98] width 102 height 13
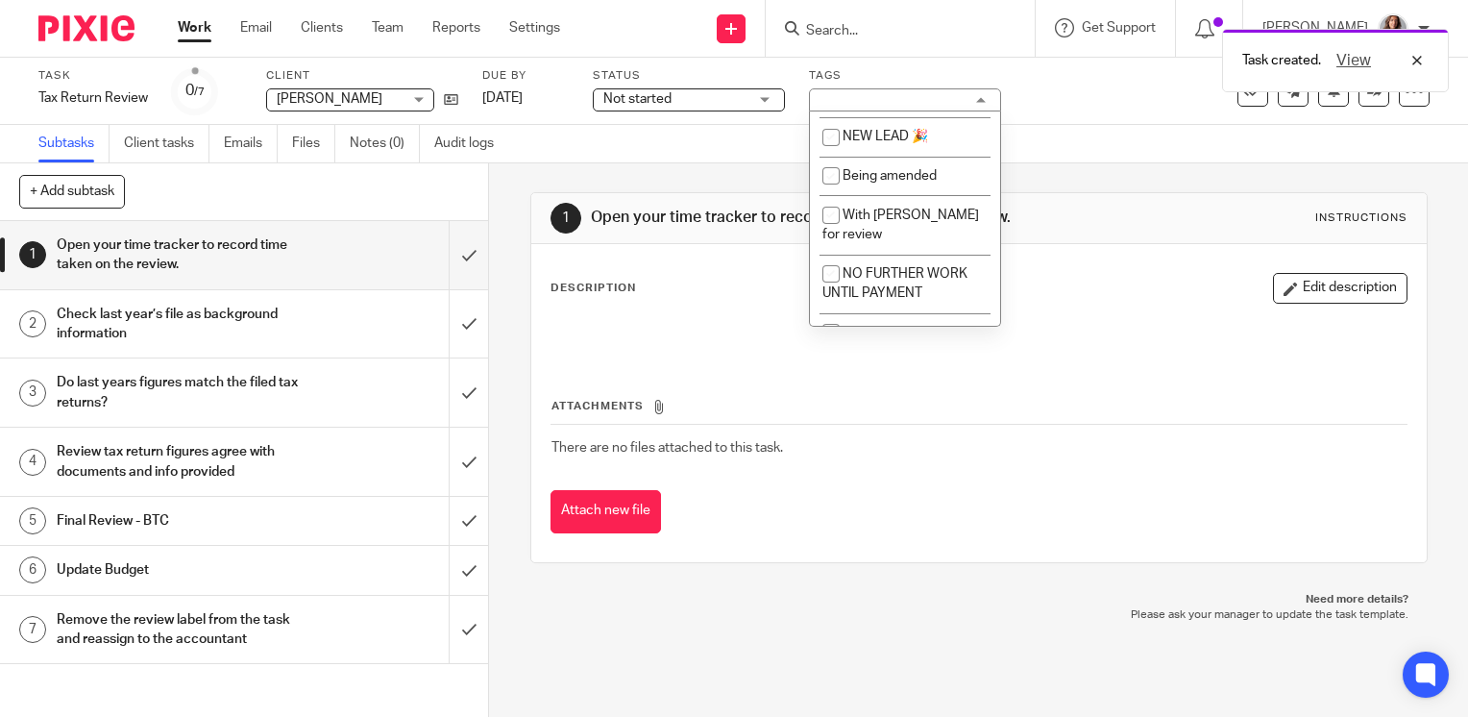
scroll to position [1383, 0]
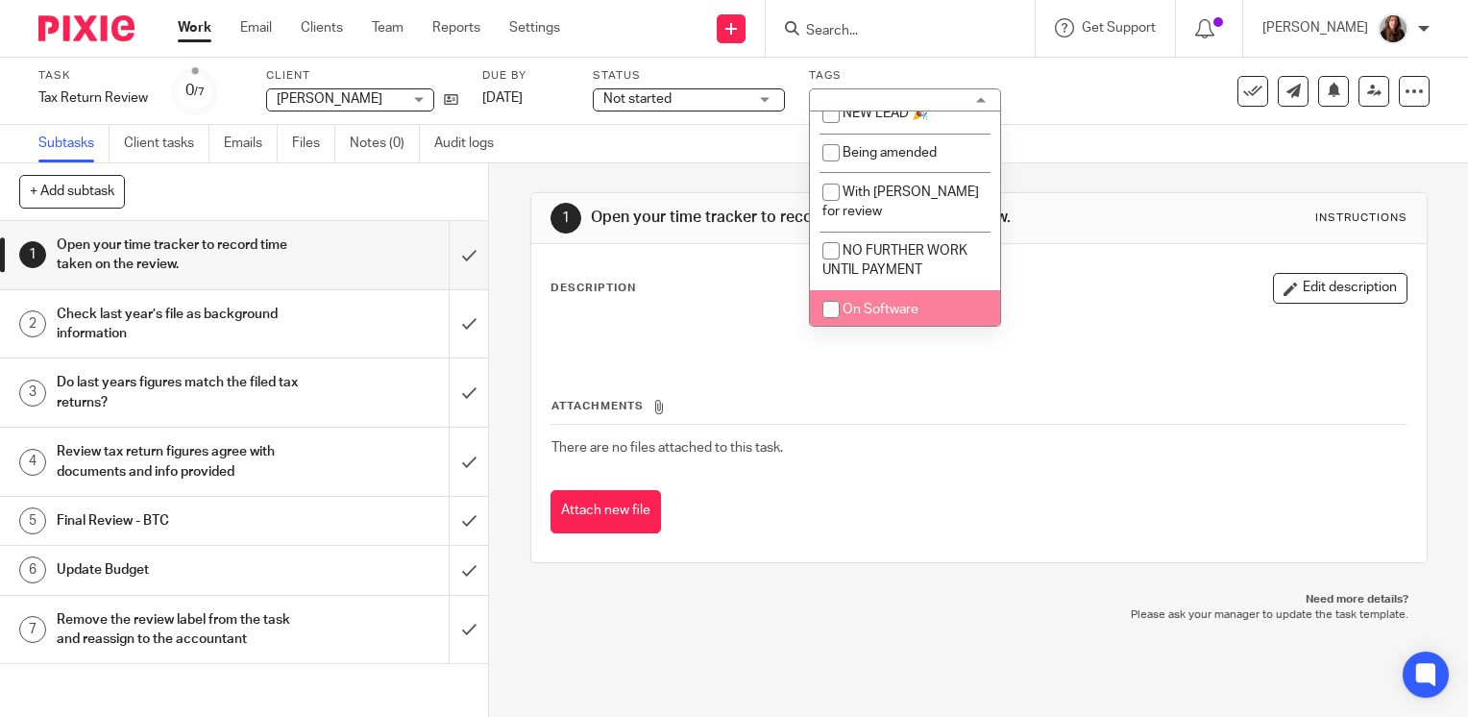
click at [830, 305] on input "checkbox" at bounding box center [831, 309] width 37 height 37
checkbox input "true"
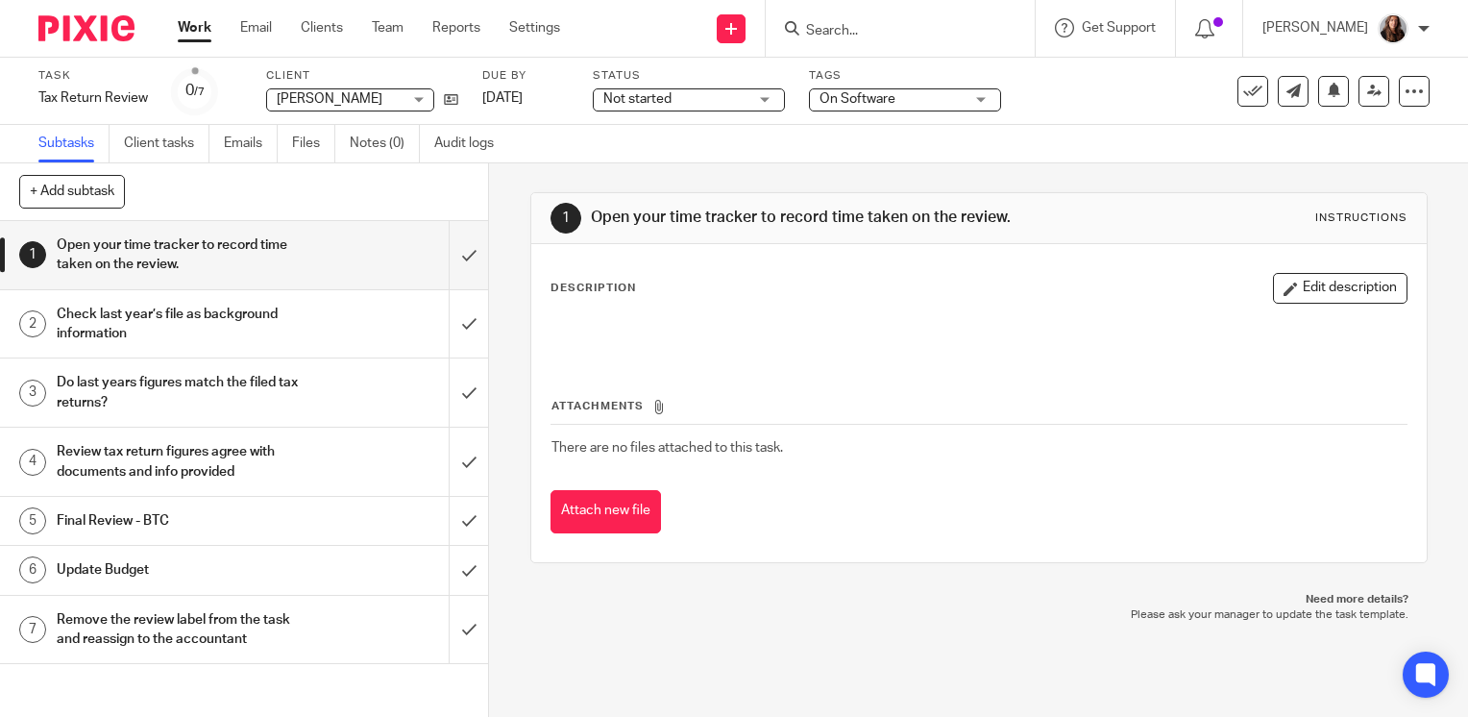
click at [1091, 125] on div "Subtasks Client tasks Emails Files Notes (0) Audit logs" at bounding box center [734, 144] width 1468 height 38
click at [1367, 94] on icon at bounding box center [1374, 91] width 14 height 14
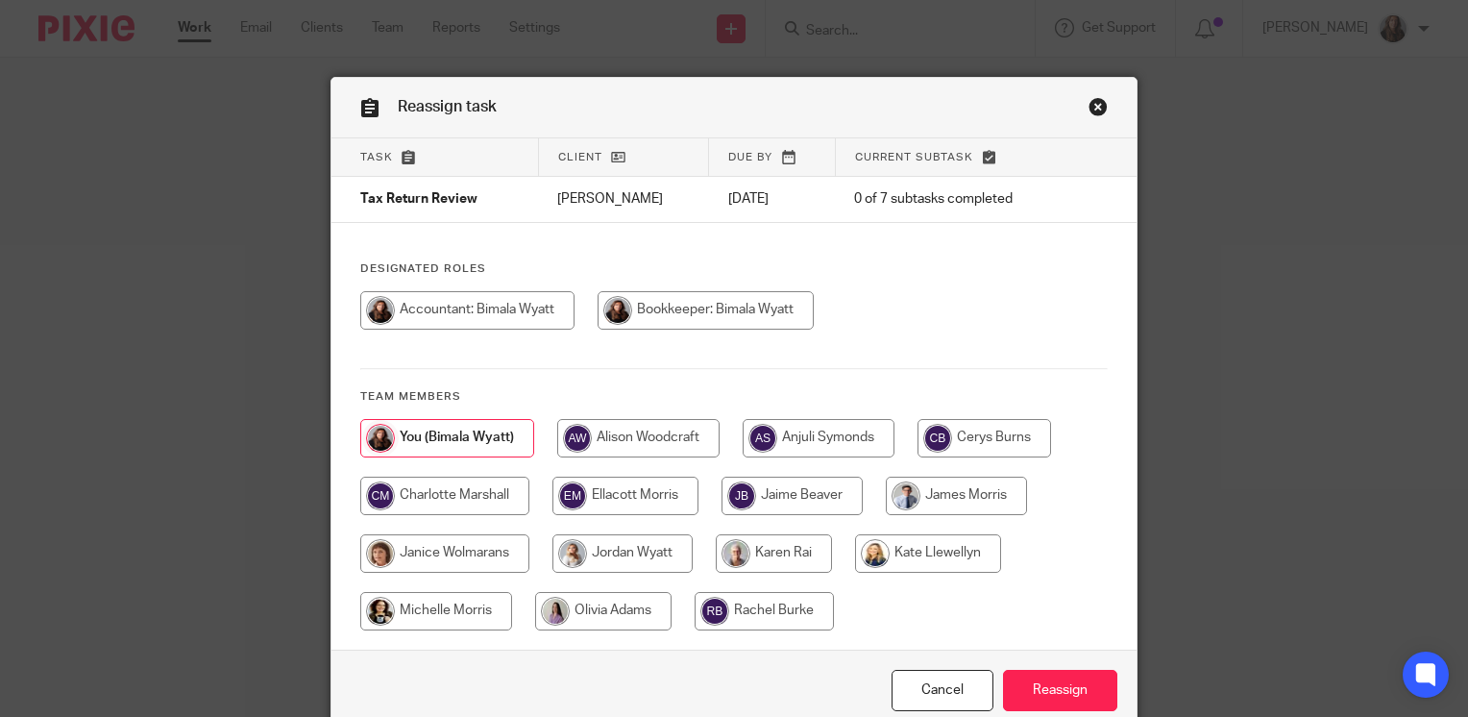
click at [975, 428] on input "radio" at bounding box center [984, 438] width 134 height 38
radio input "true"
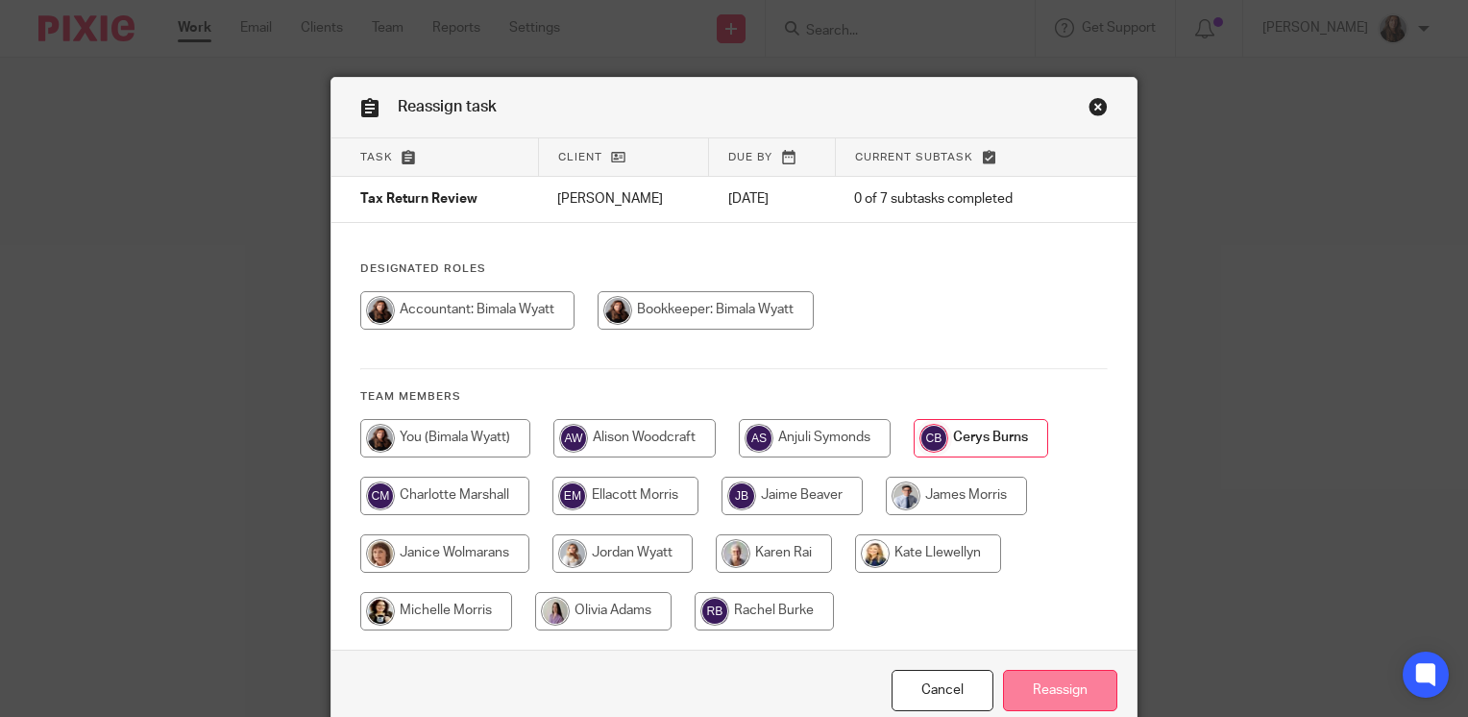
click at [1040, 690] on input "Reassign" at bounding box center [1060, 690] width 114 height 41
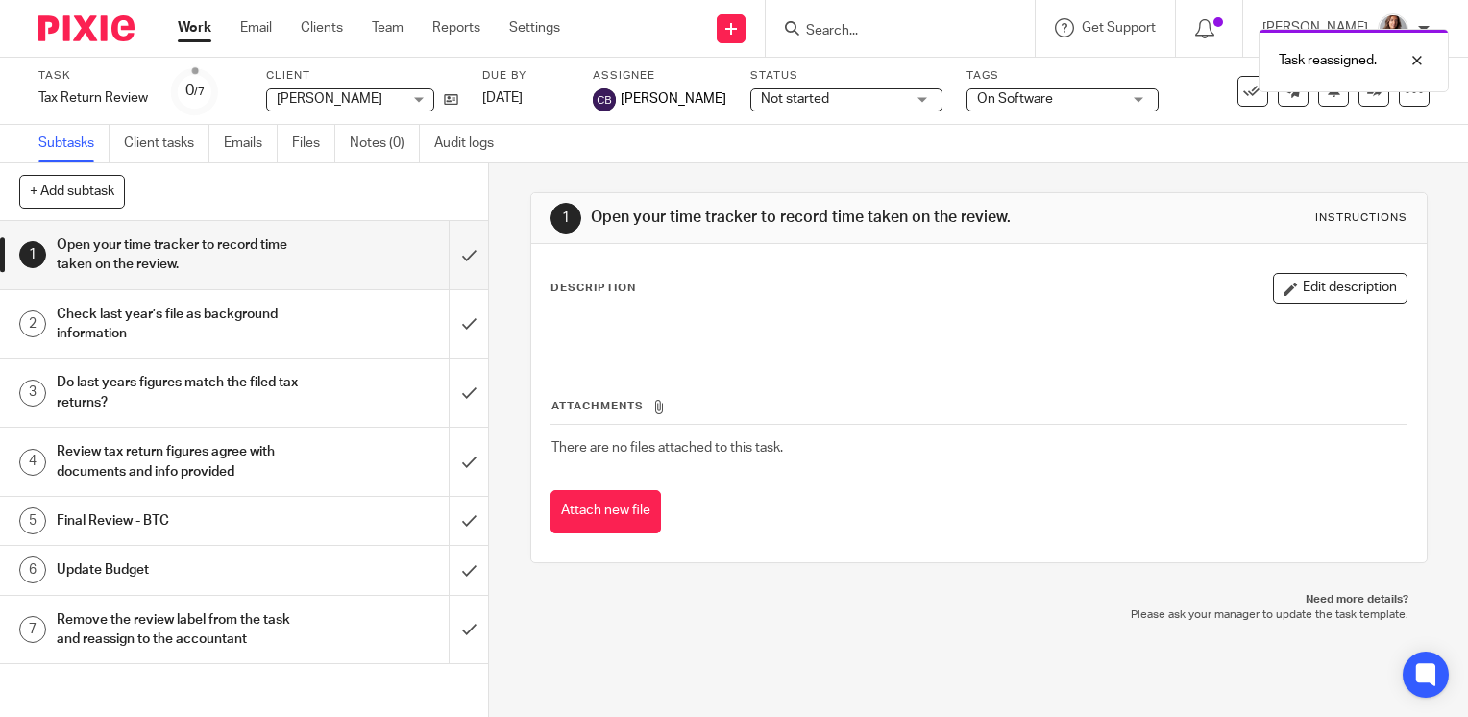
click at [192, 28] on link "Work" at bounding box center [195, 27] width 34 height 19
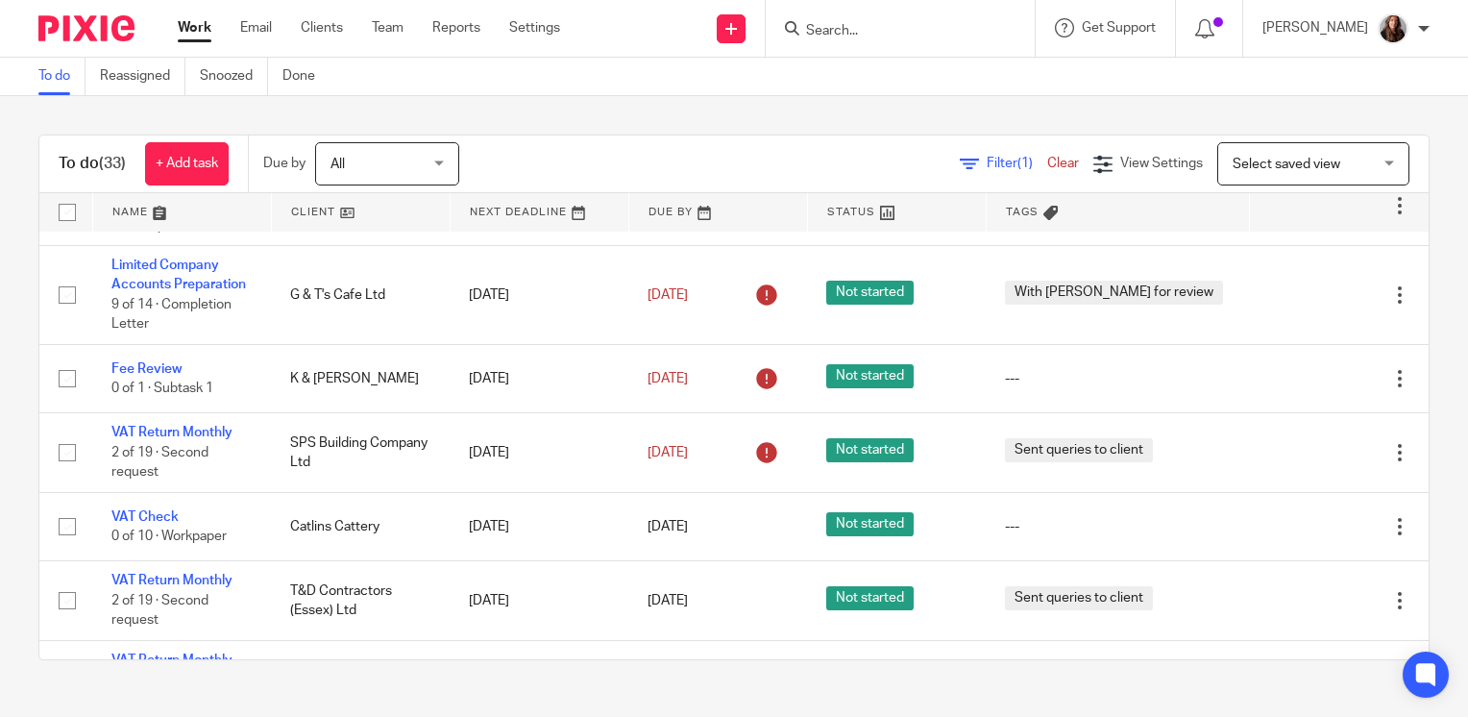
scroll to position [488, 0]
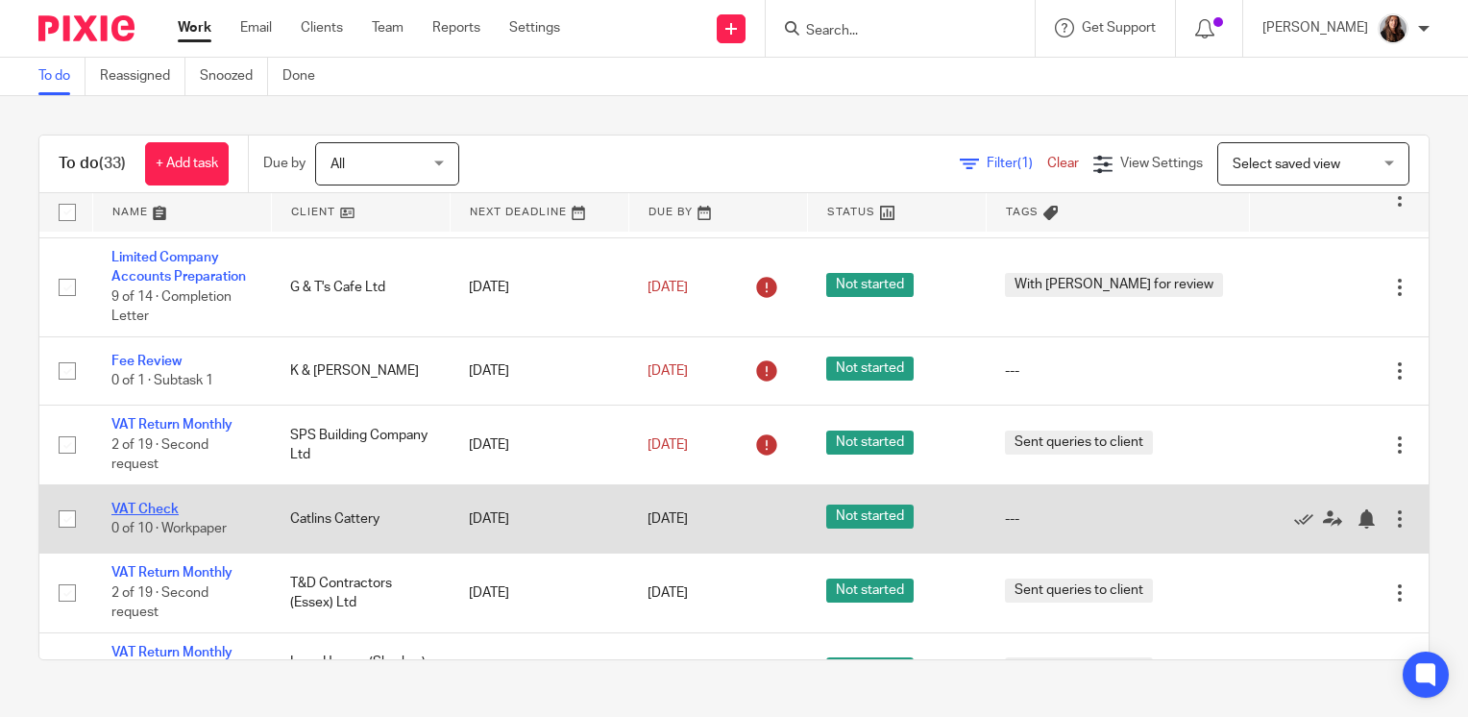
click at [150, 513] on link "VAT Check" at bounding box center [144, 508] width 67 height 13
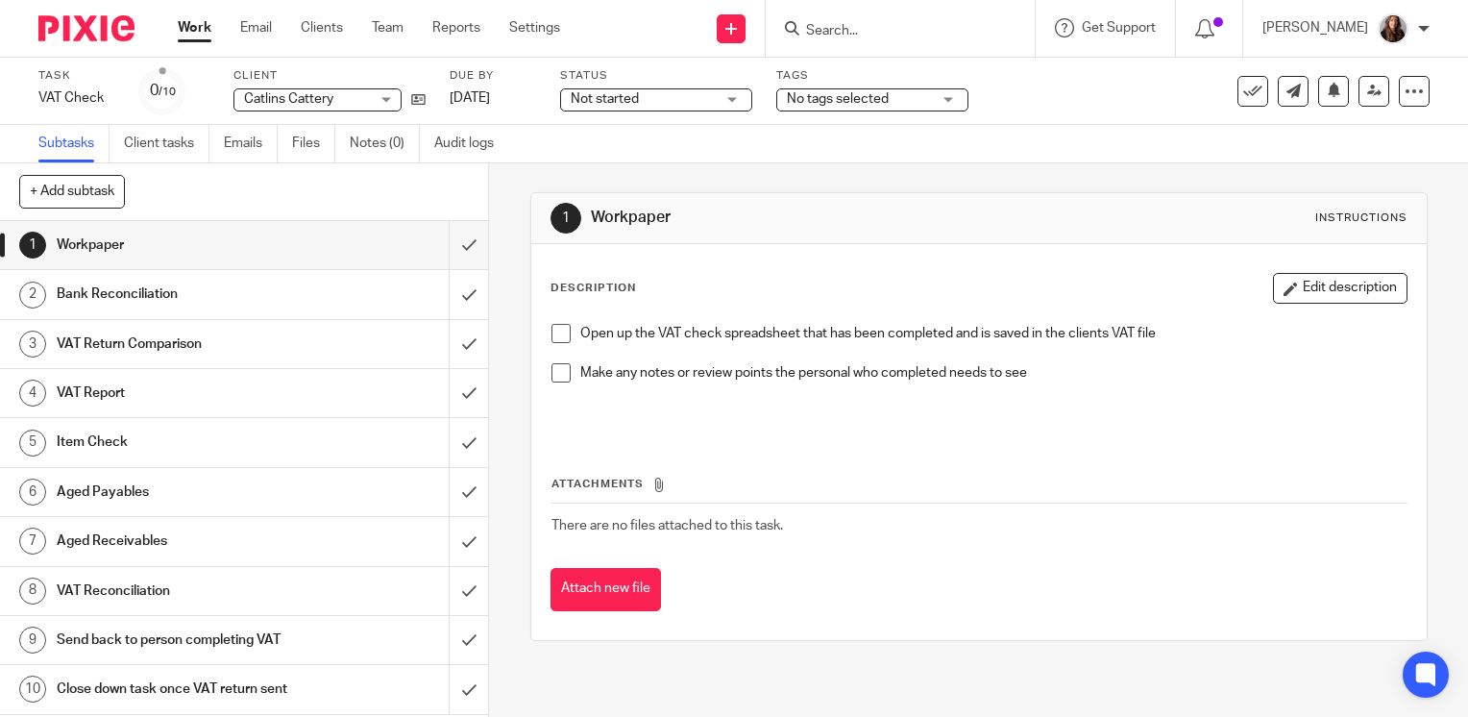
click at [557, 332] on span at bounding box center [560, 333] width 19 height 19
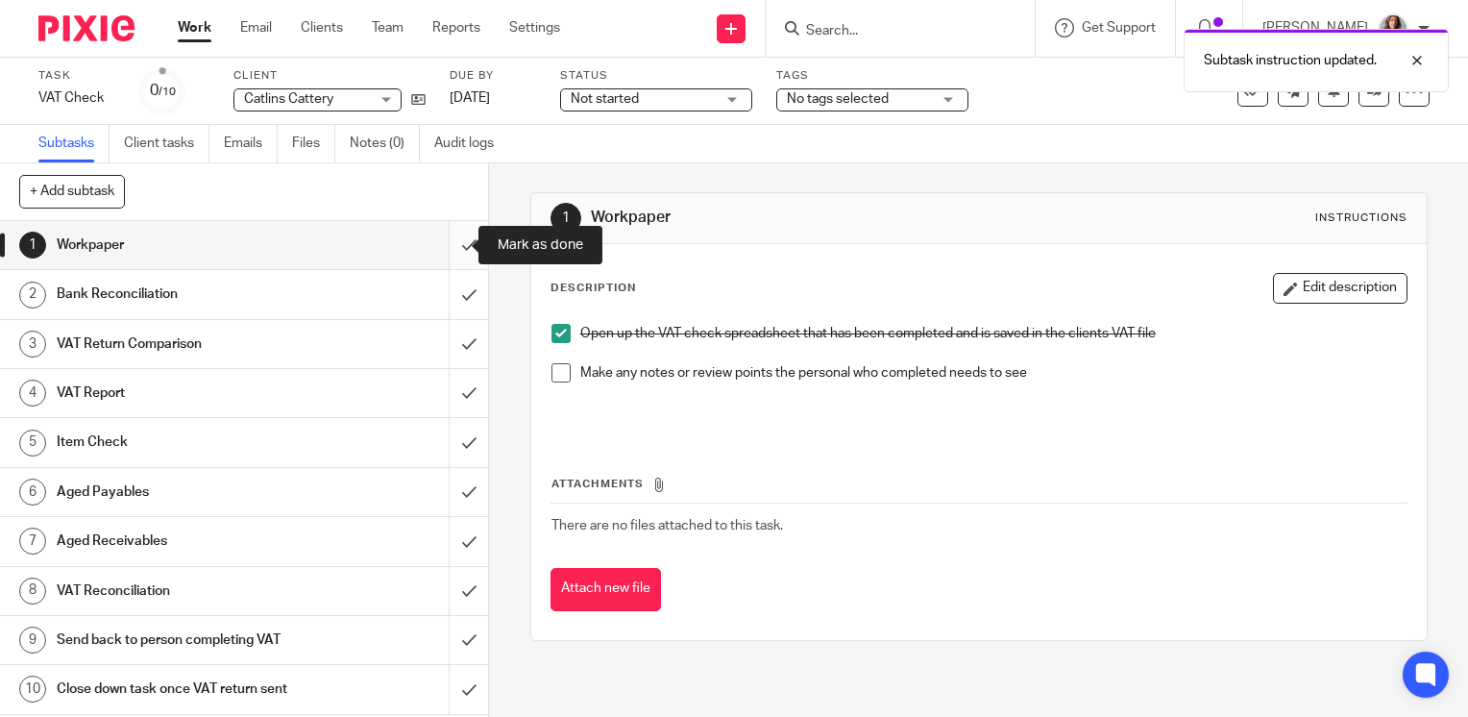
click at [446, 240] on input "submit" at bounding box center [244, 245] width 488 height 48
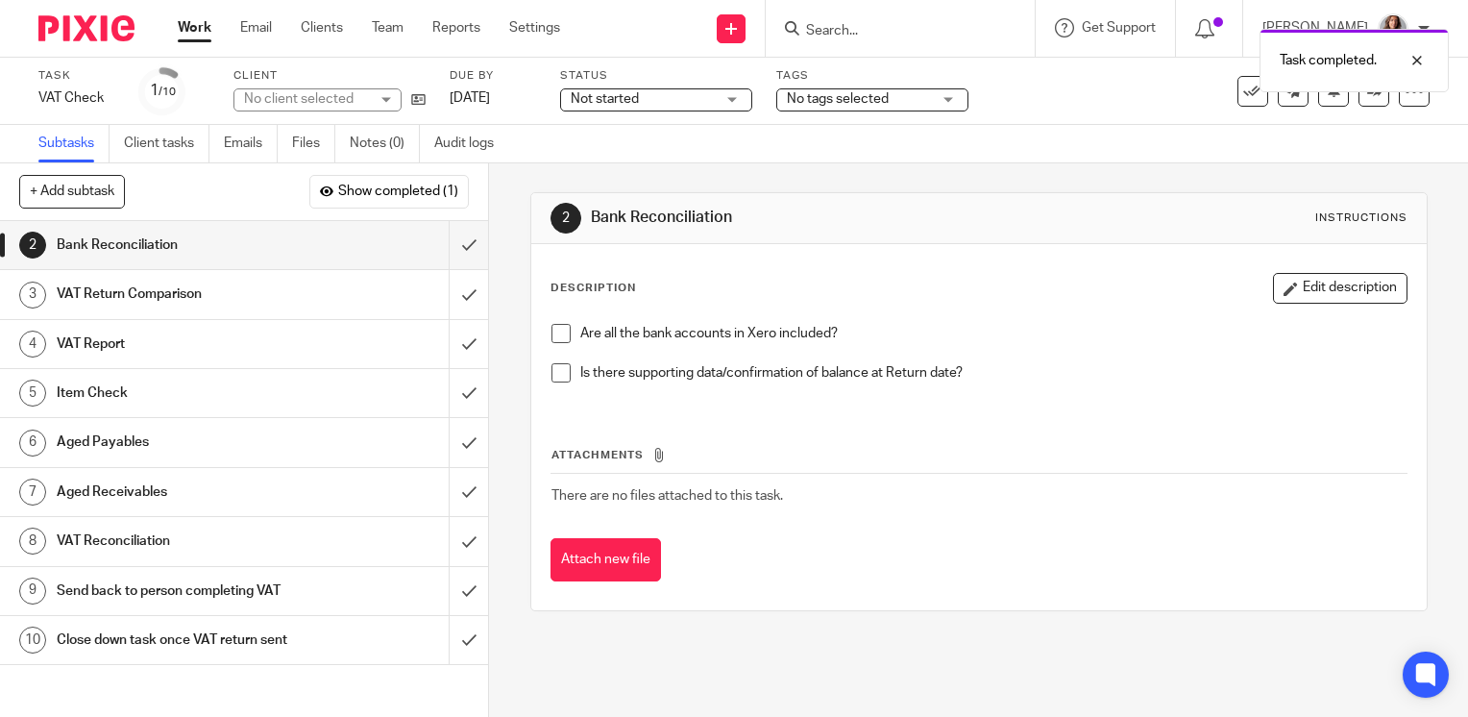
click at [551, 334] on span at bounding box center [560, 333] width 19 height 19
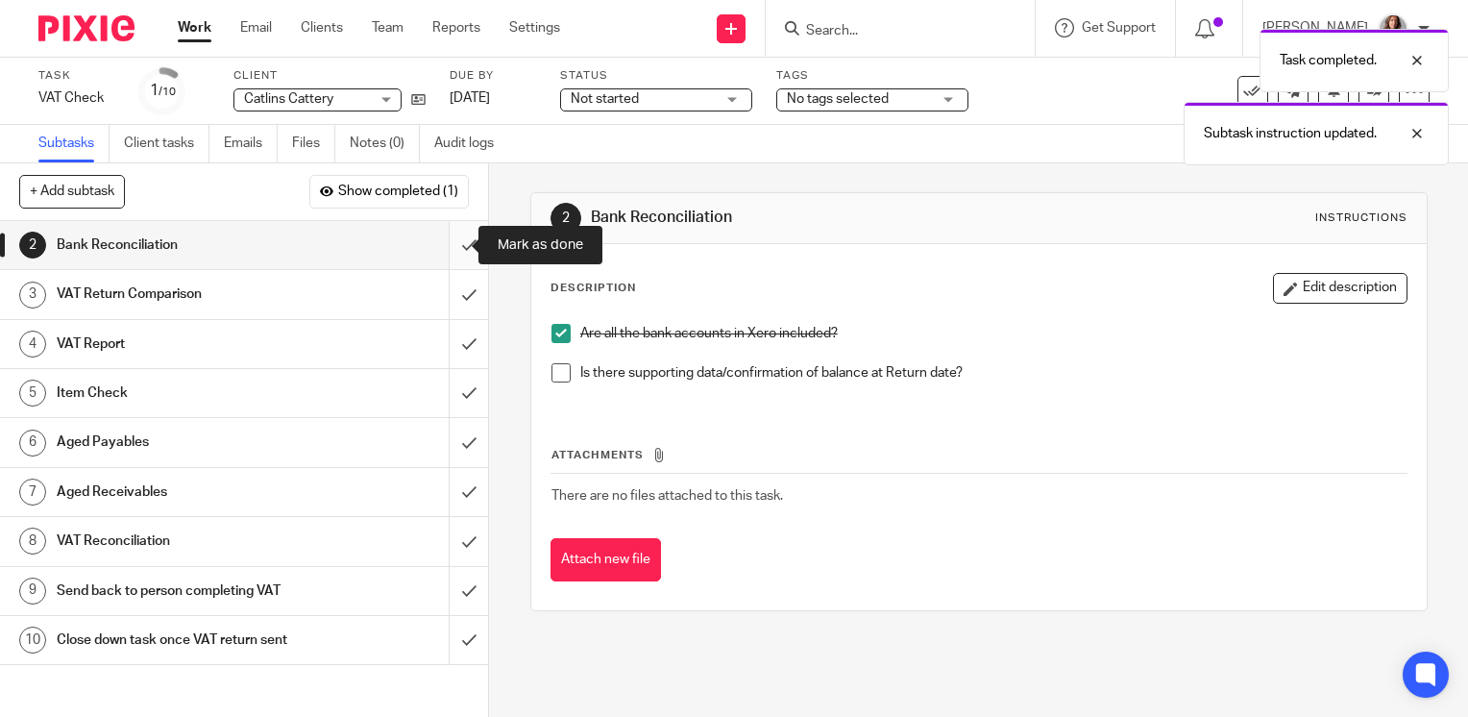
click at [451, 247] on input "submit" at bounding box center [244, 245] width 488 height 48
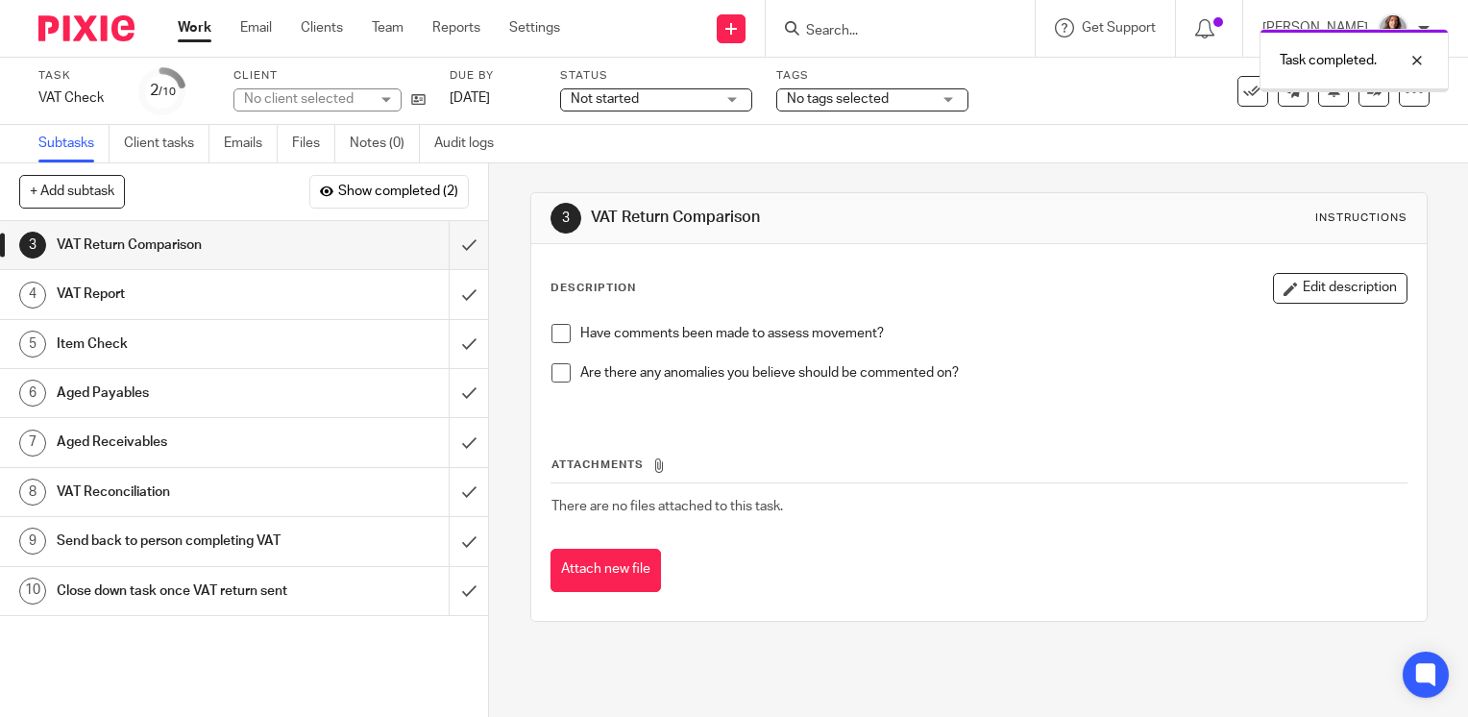
click at [562, 336] on span at bounding box center [560, 333] width 19 height 19
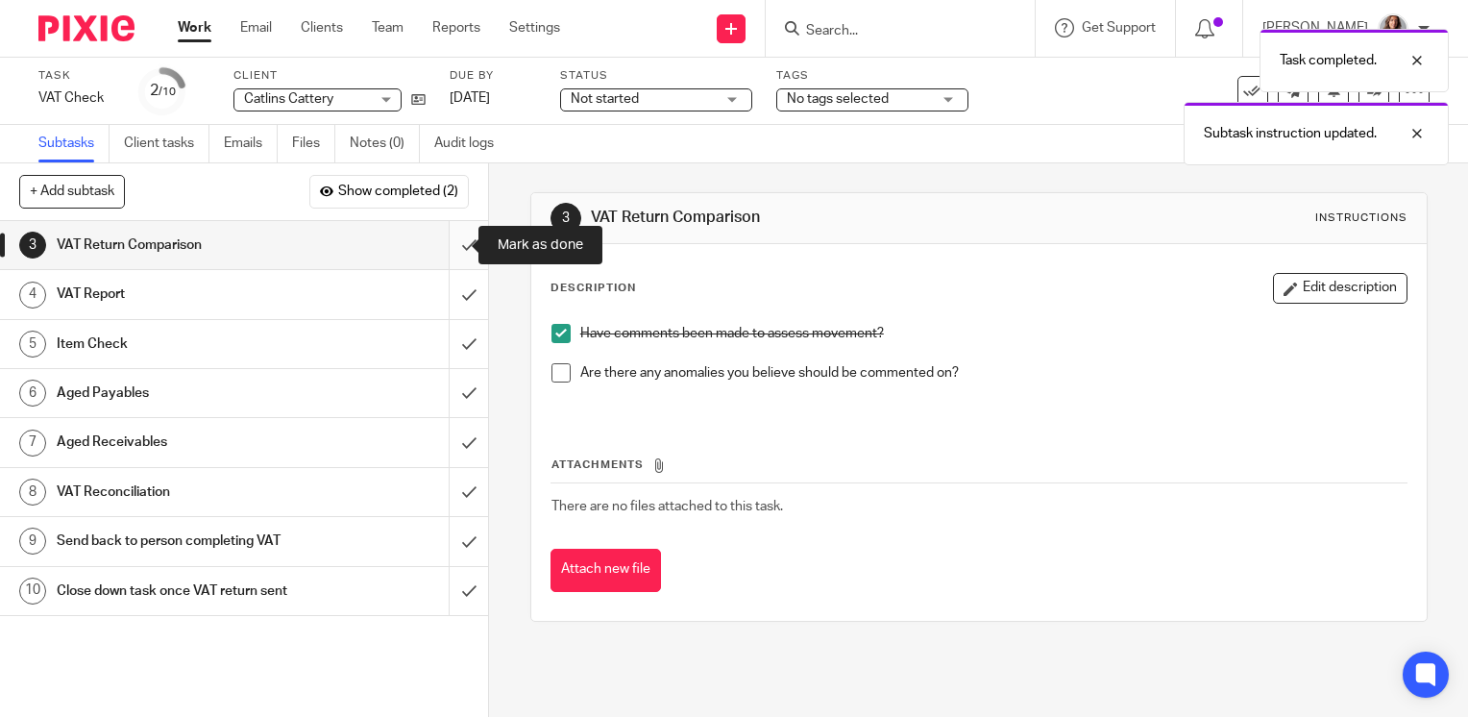
click at [451, 243] on input "submit" at bounding box center [244, 245] width 488 height 48
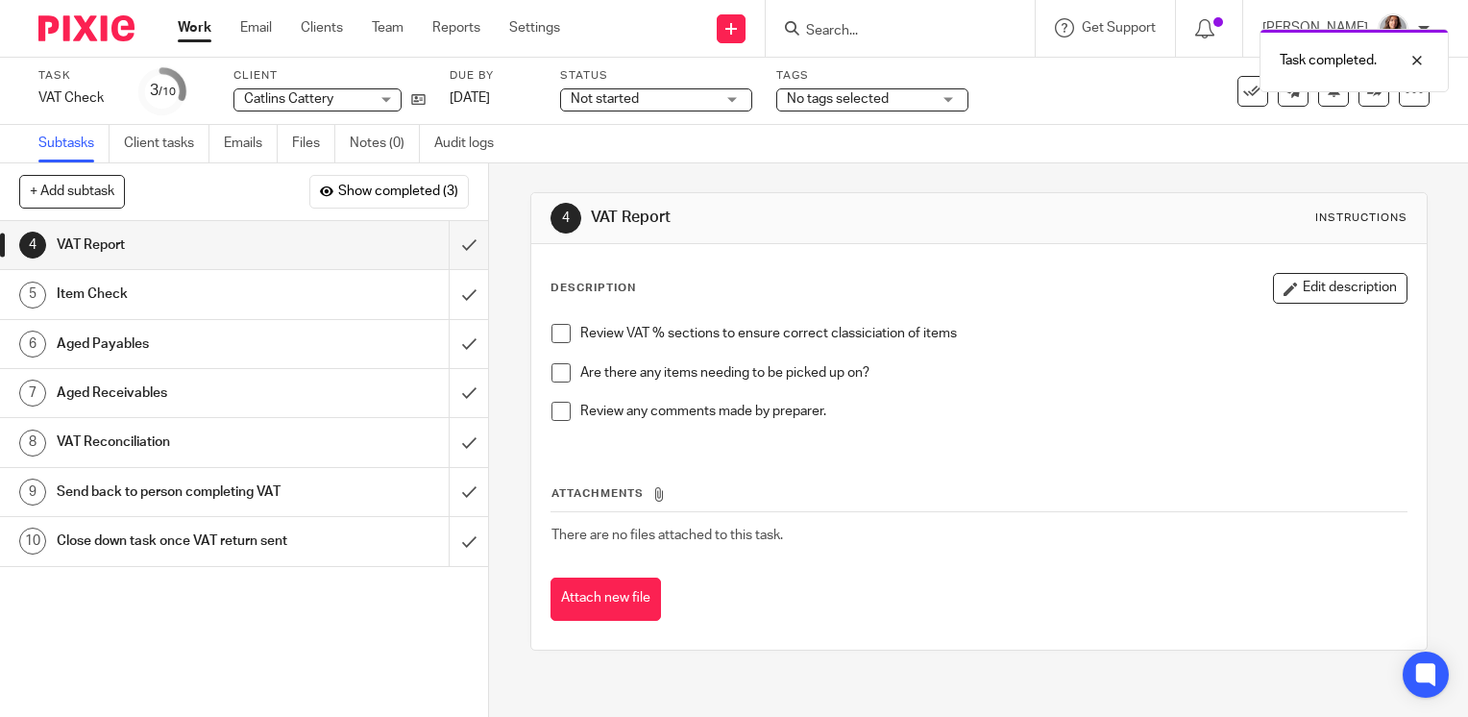
click at [551, 332] on span at bounding box center [560, 333] width 19 height 19
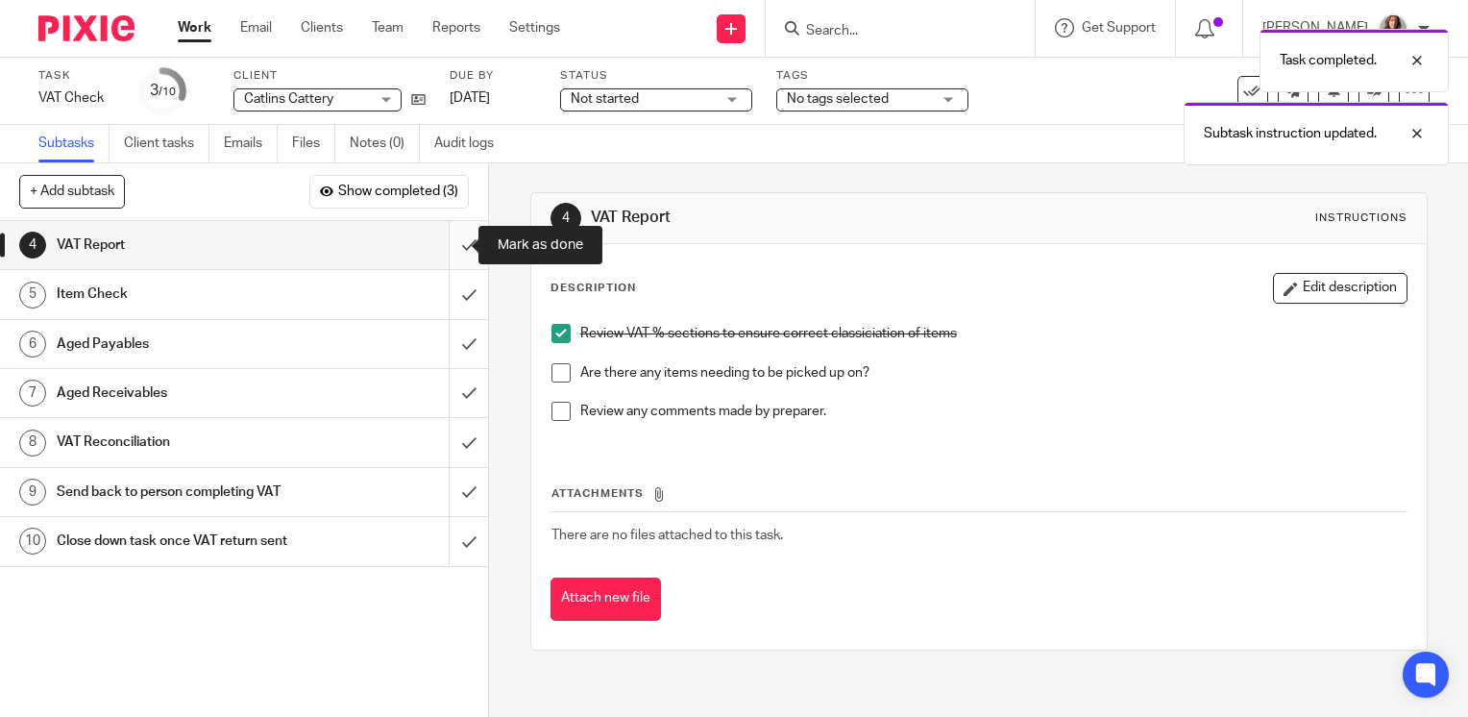
click at [443, 250] on input "submit" at bounding box center [244, 245] width 488 height 48
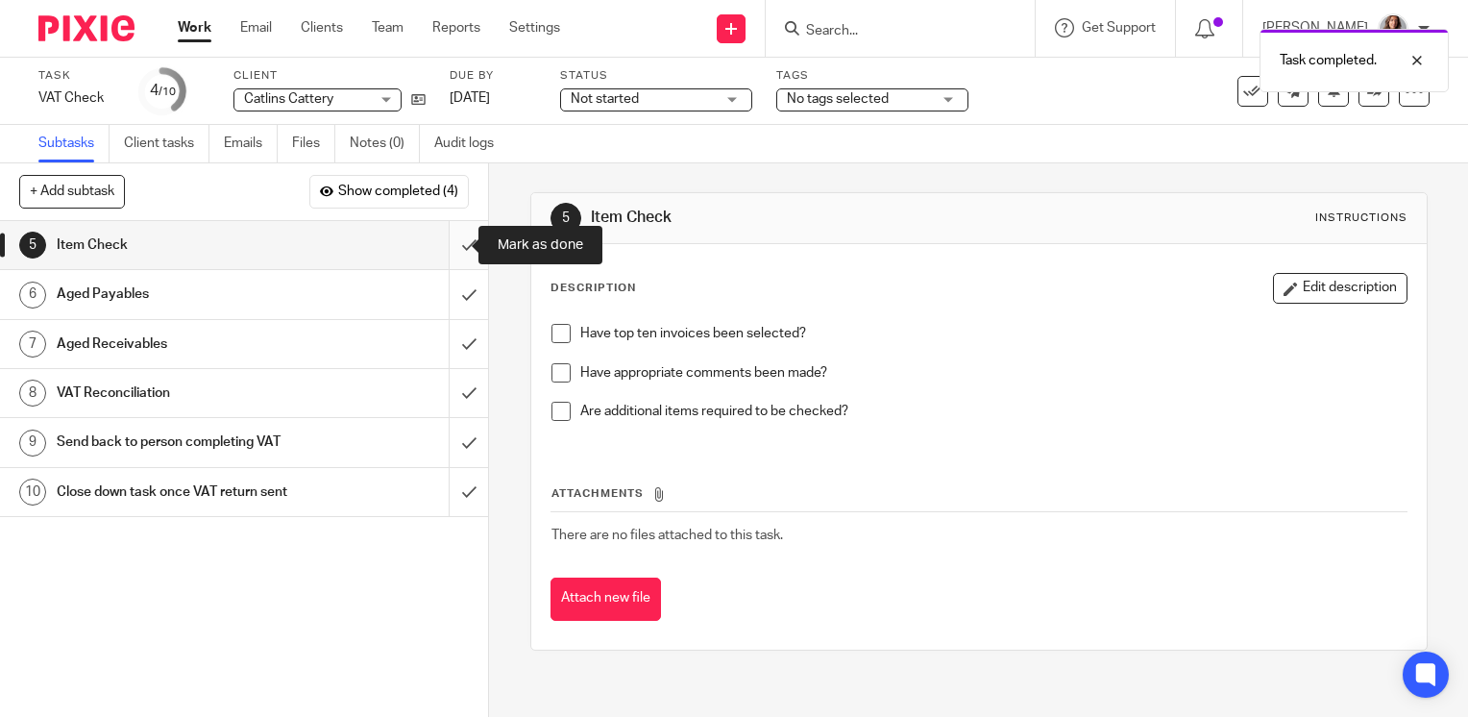
click at [448, 242] on input "submit" at bounding box center [244, 245] width 488 height 48
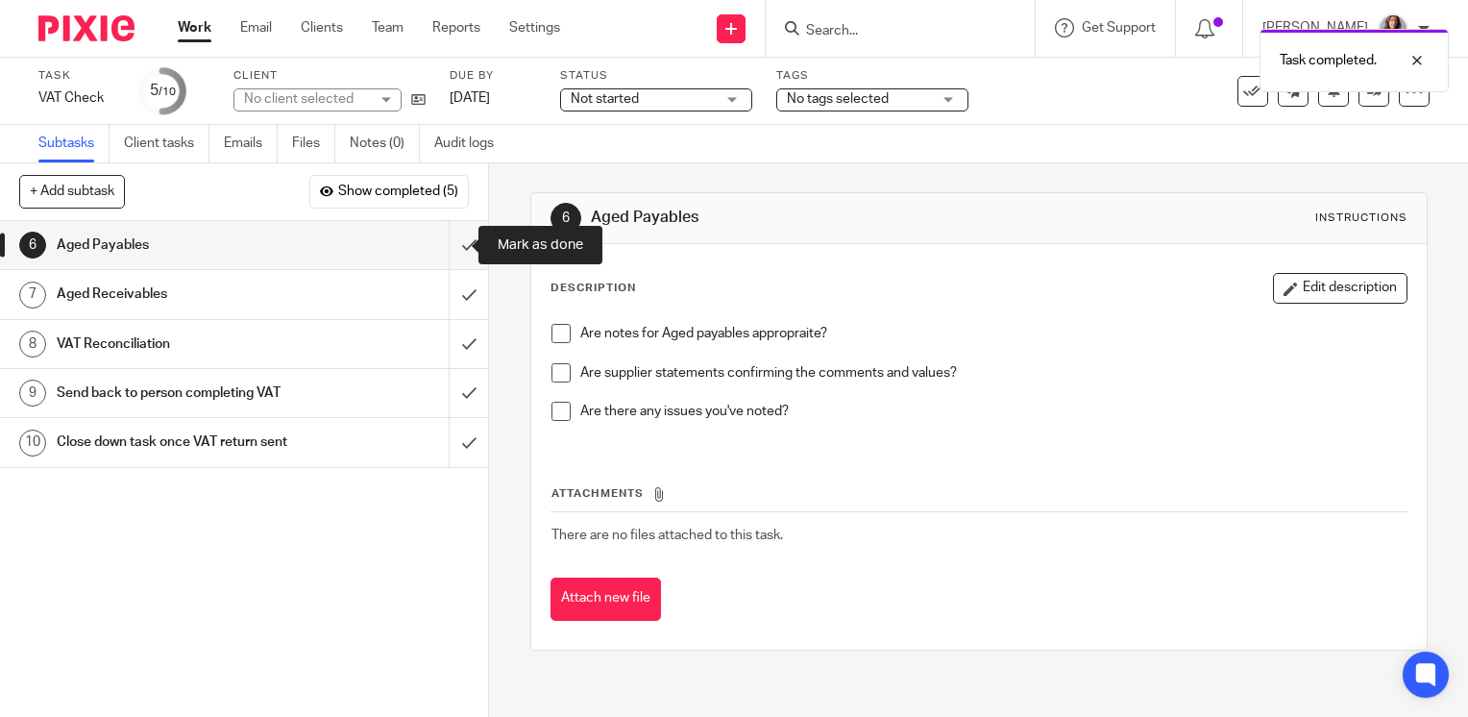
click at [448, 242] on input "submit" at bounding box center [244, 245] width 488 height 48
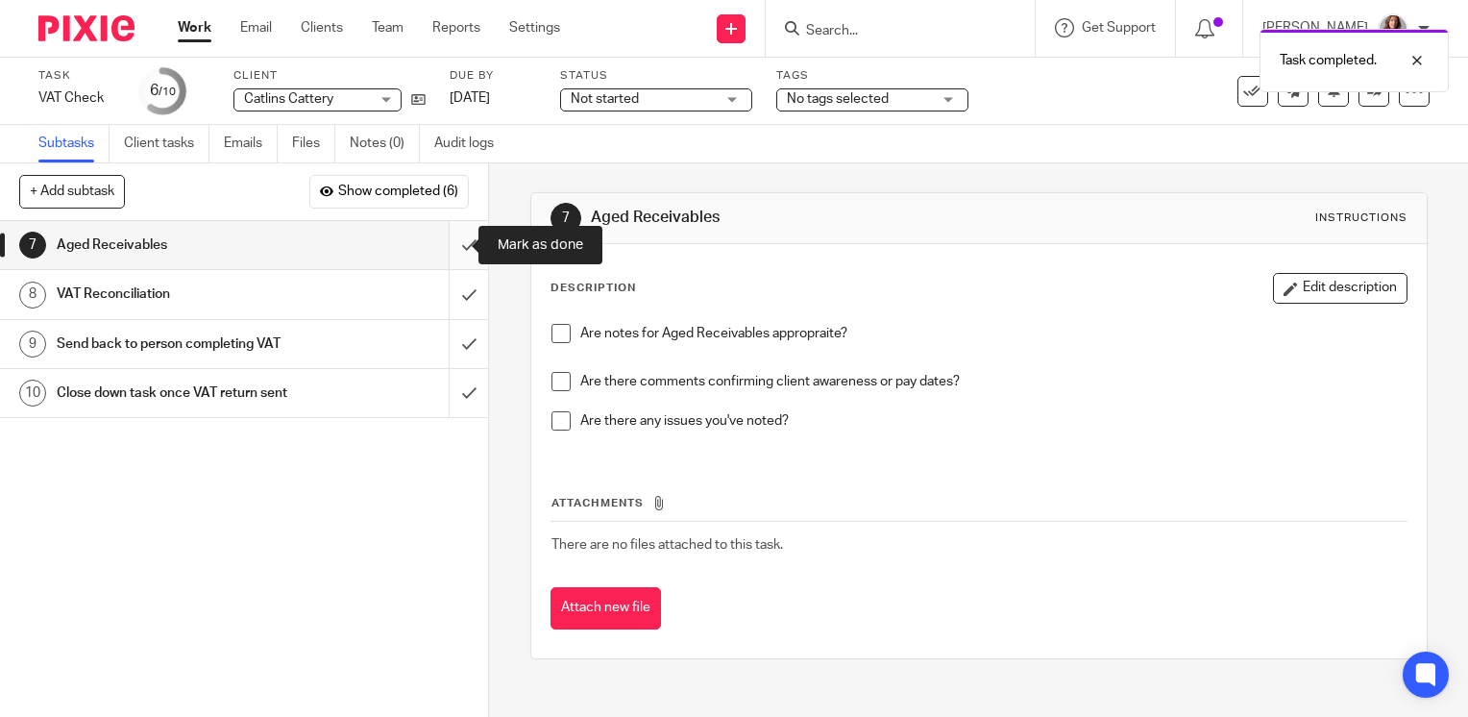
click at [448, 237] on input "submit" at bounding box center [244, 245] width 488 height 48
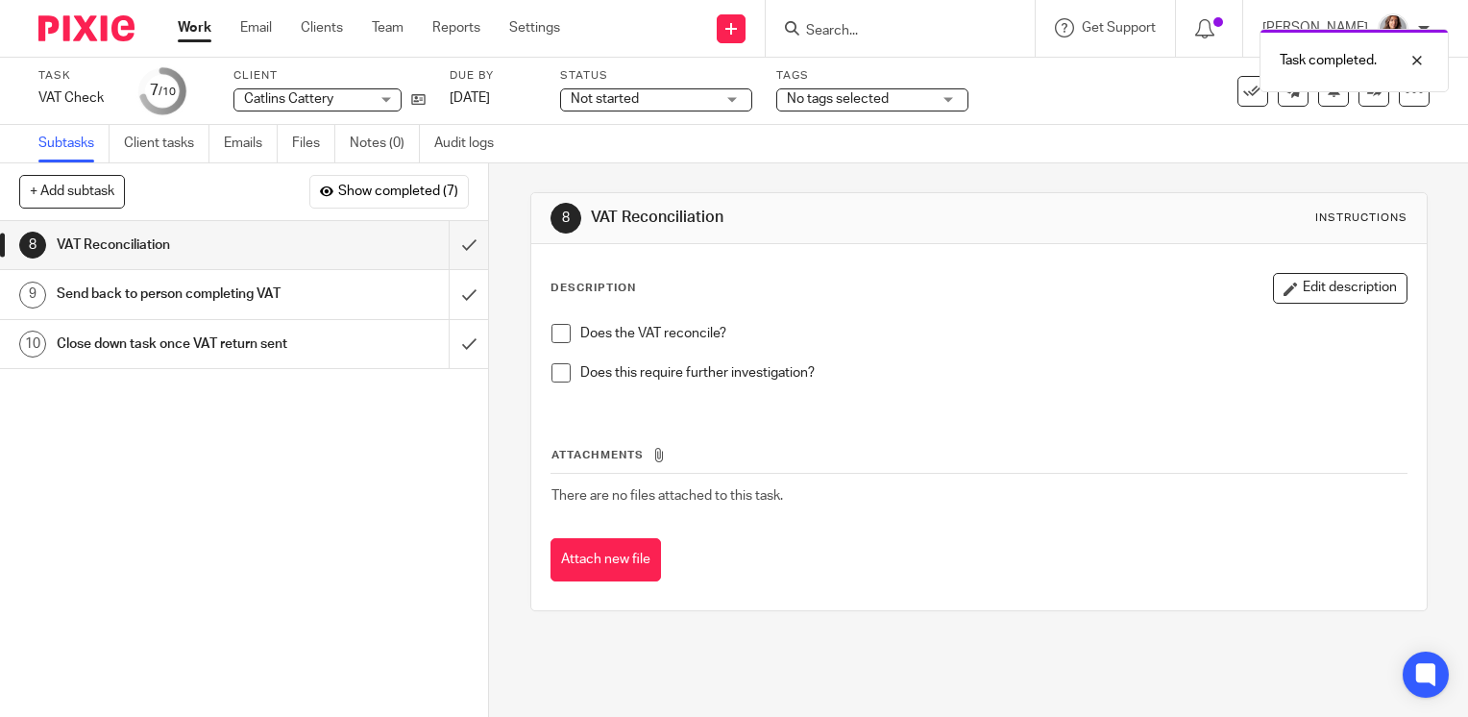
click at [559, 336] on span at bounding box center [560, 333] width 19 height 19
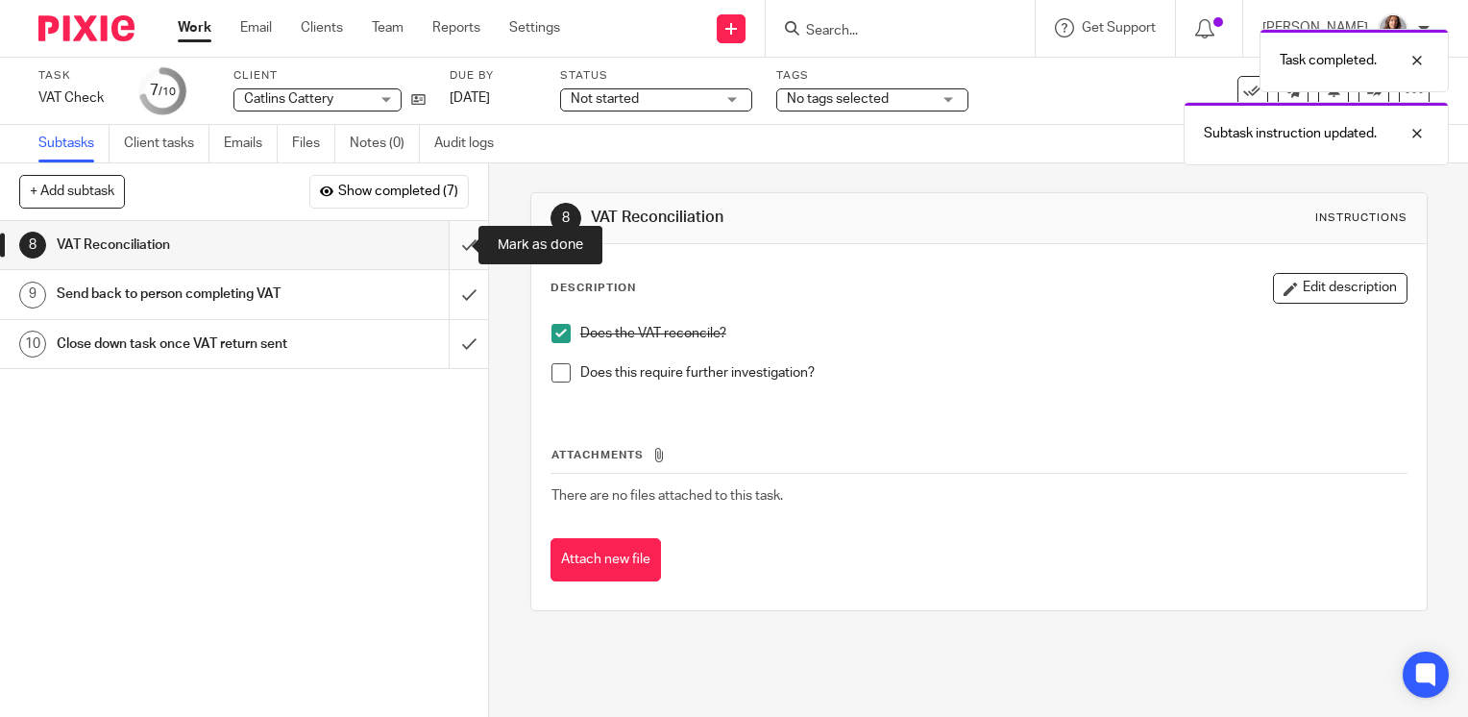
click at [449, 244] on input "submit" at bounding box center [244, 245] width 488 height 48
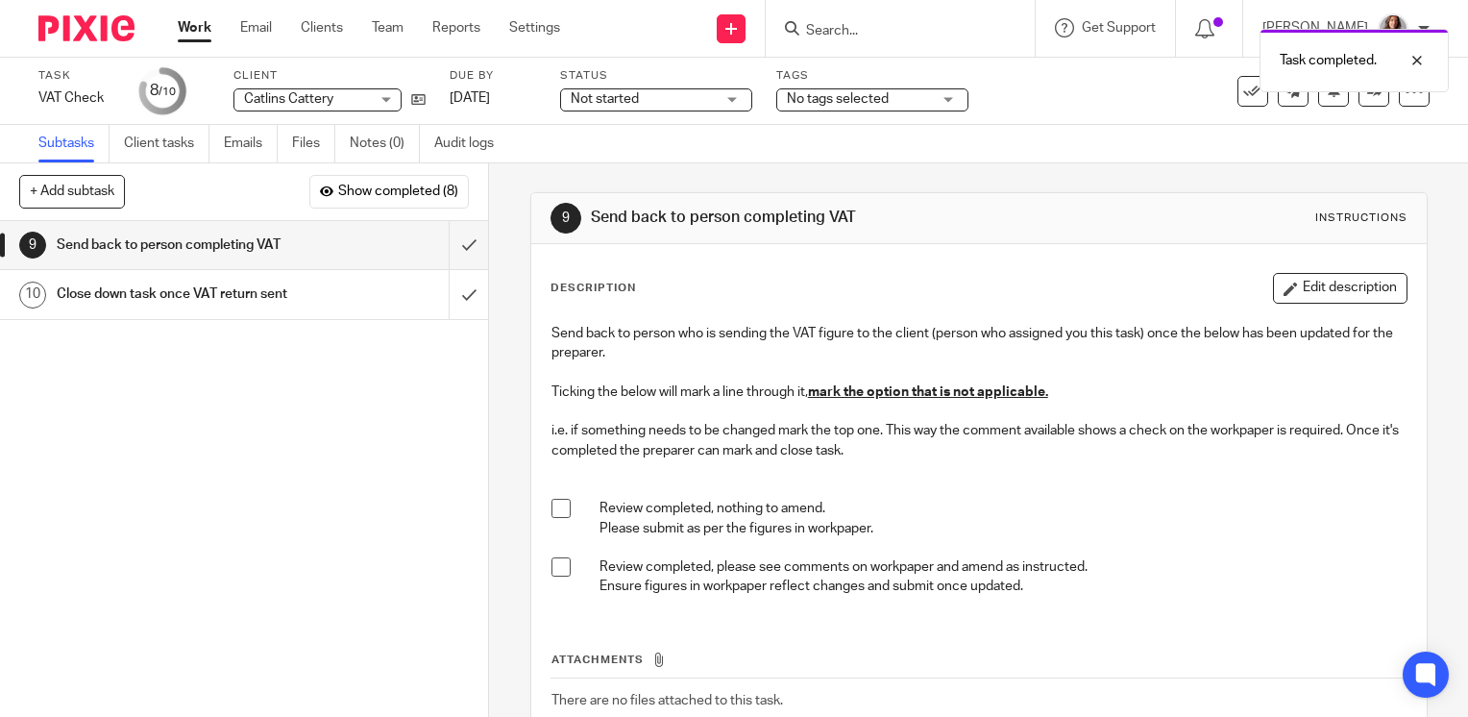
click at [557, 570] on span at bounding box center [560, 566] width 19 height 19
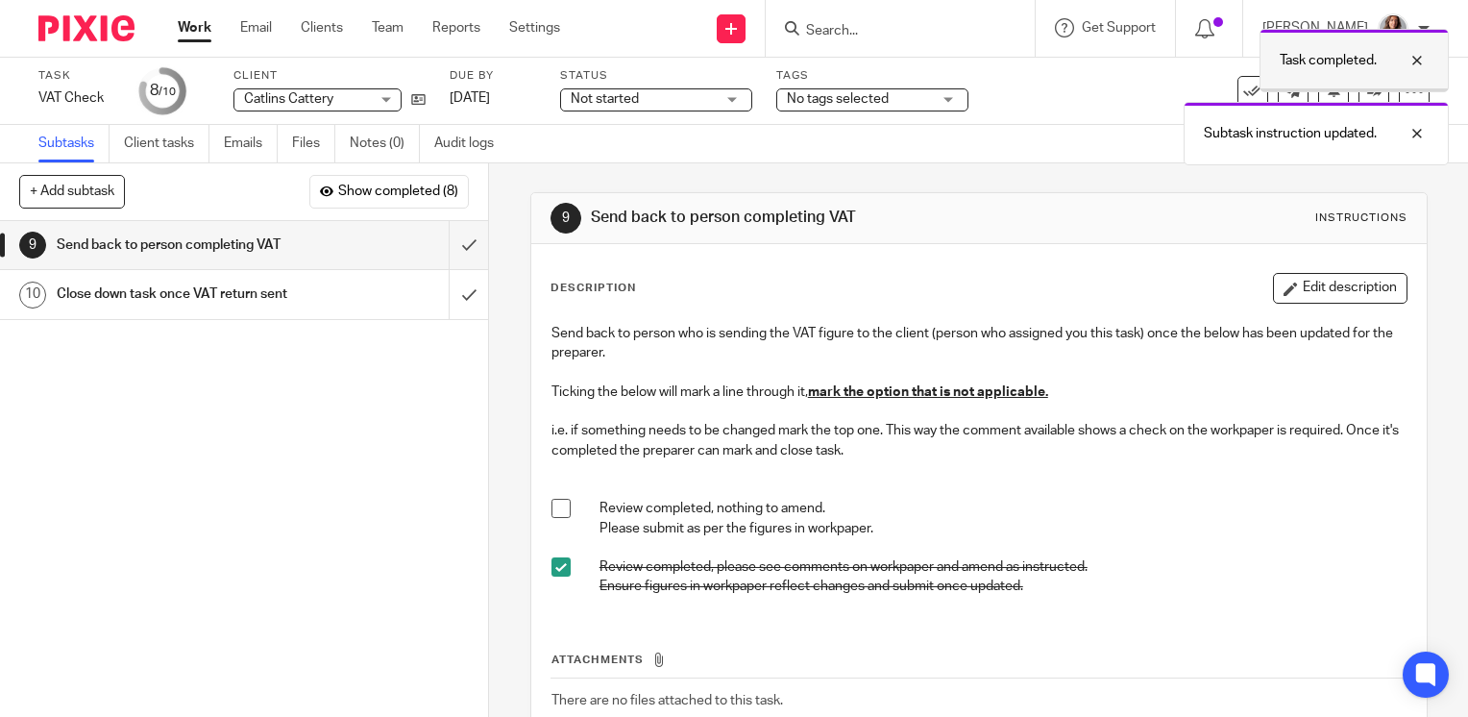
click at [1405, 90] on div "Task completed." at bounding box center [1354, 60] width 189 height 63
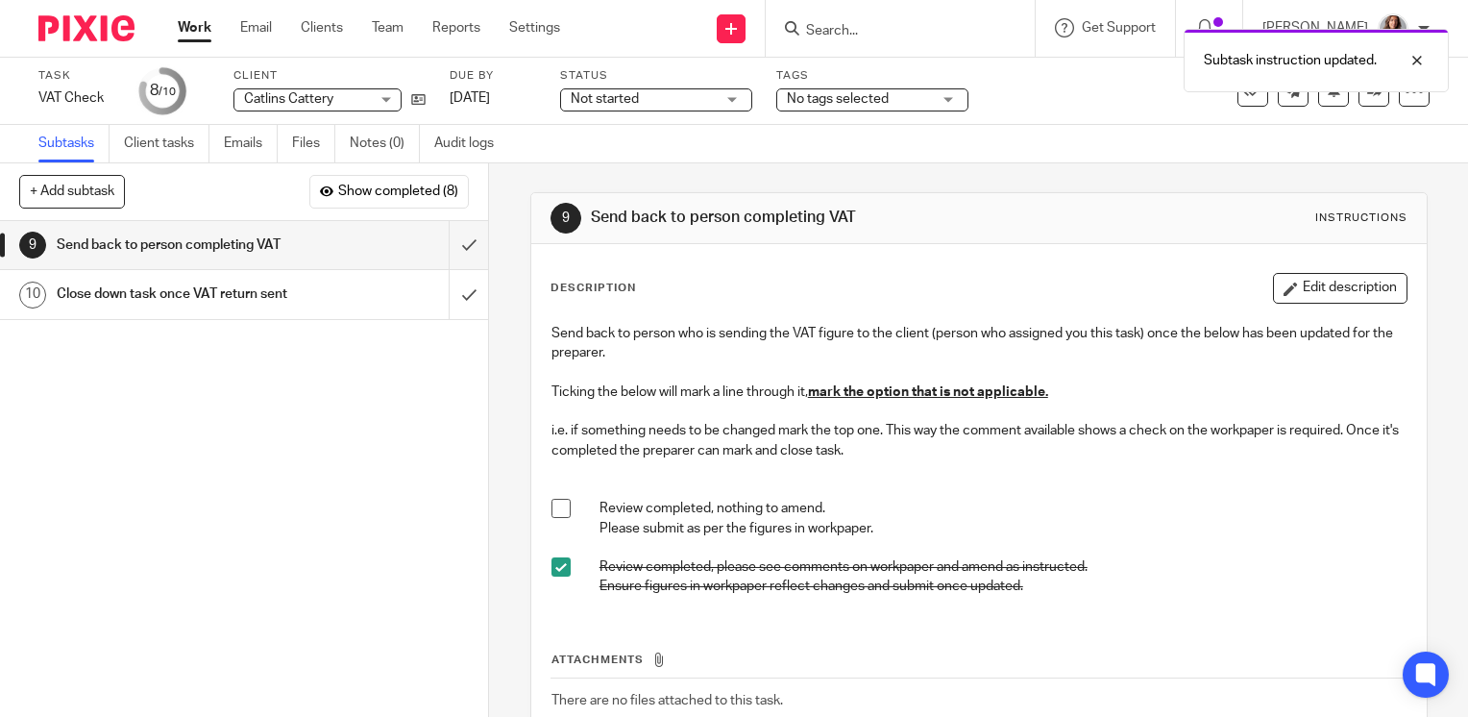
click at [1403, 202] on div "9 Send back to person completing VAT Instructions Description Edit description …" at bounding box center [978, 439] width 979 height 553
click at [1360, 103] on link at bounding box center [1373, 91] width 31 height 31
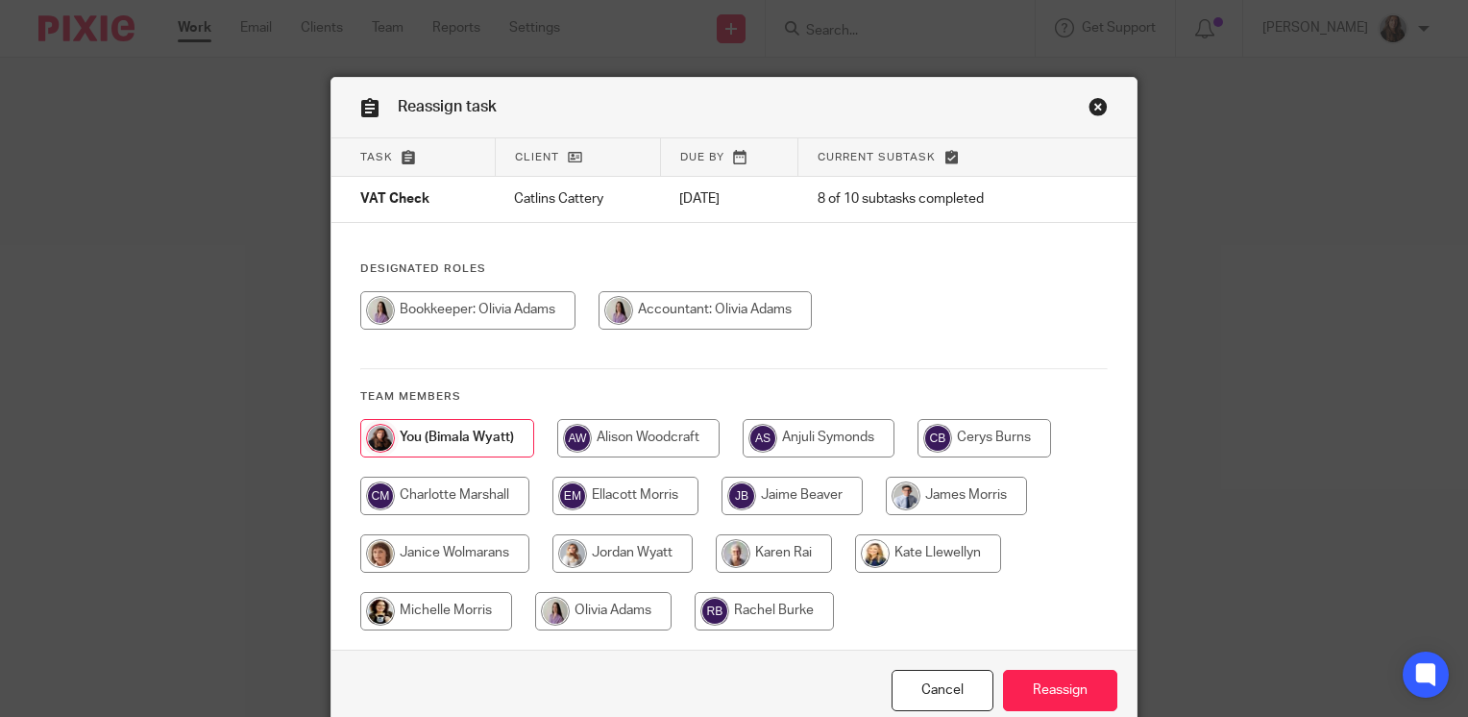
click at [778, 315] on input "radio" at bounding box center [705, 310] width 213 height 38
radio input "true"
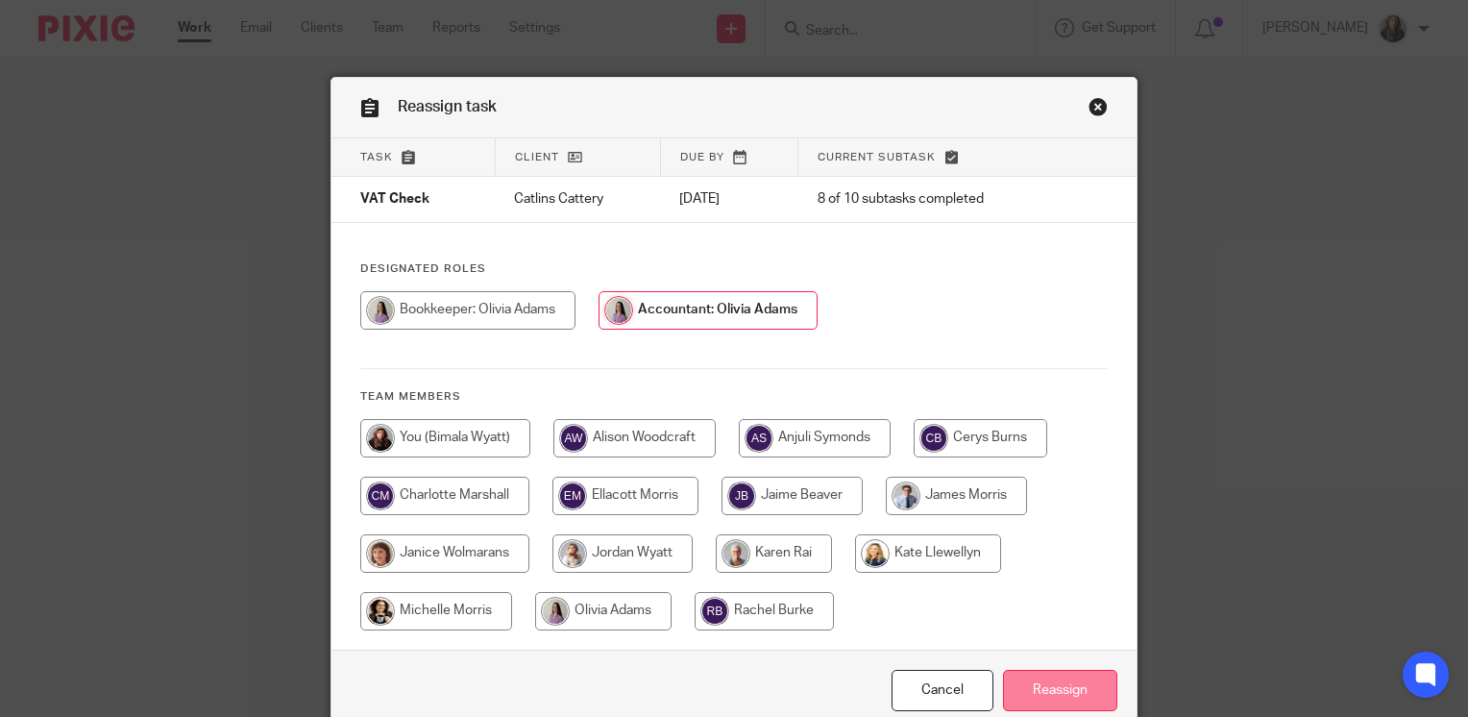
click at [1043, 693] on input "Reassign" at bounding box center [1060, 690] width 114 height 41
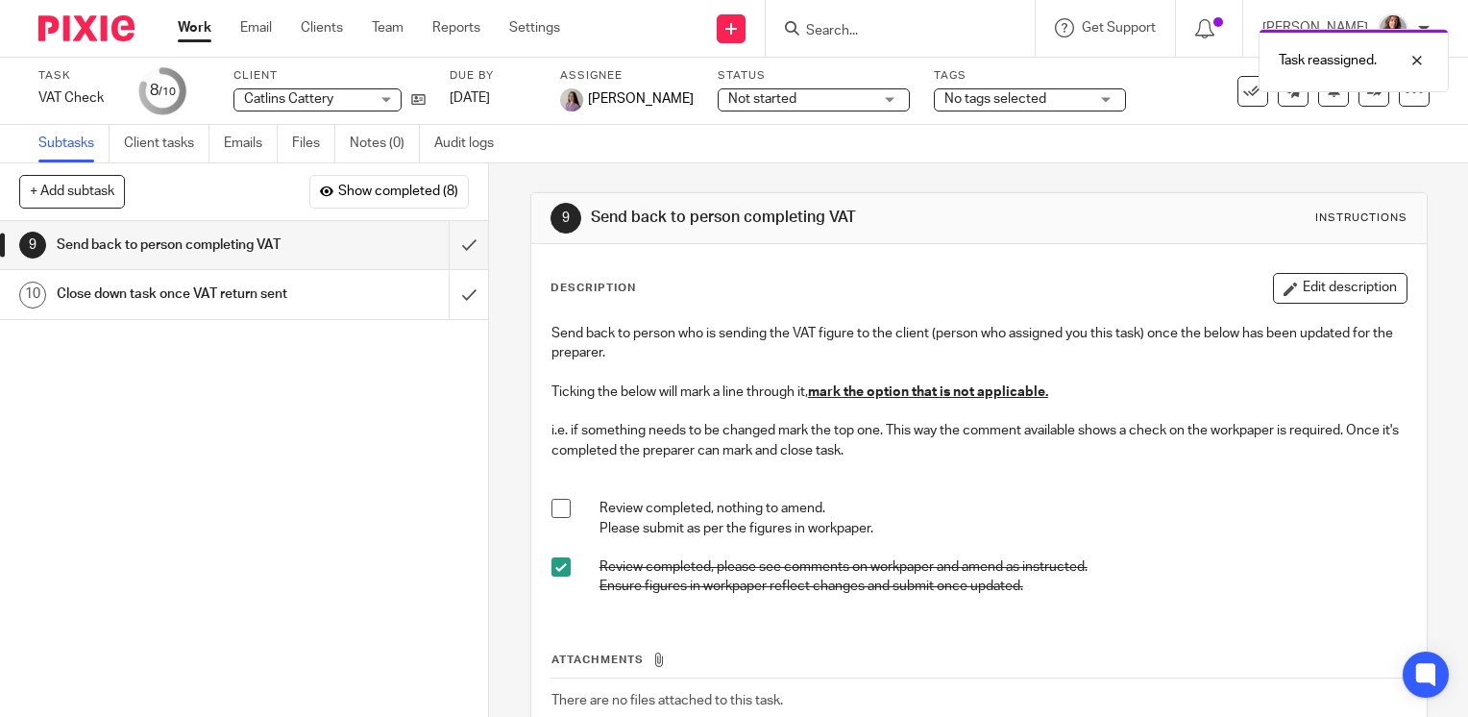
click at [195, 25] on link "Work" at bounding box center [195, 27] width 34 height 19
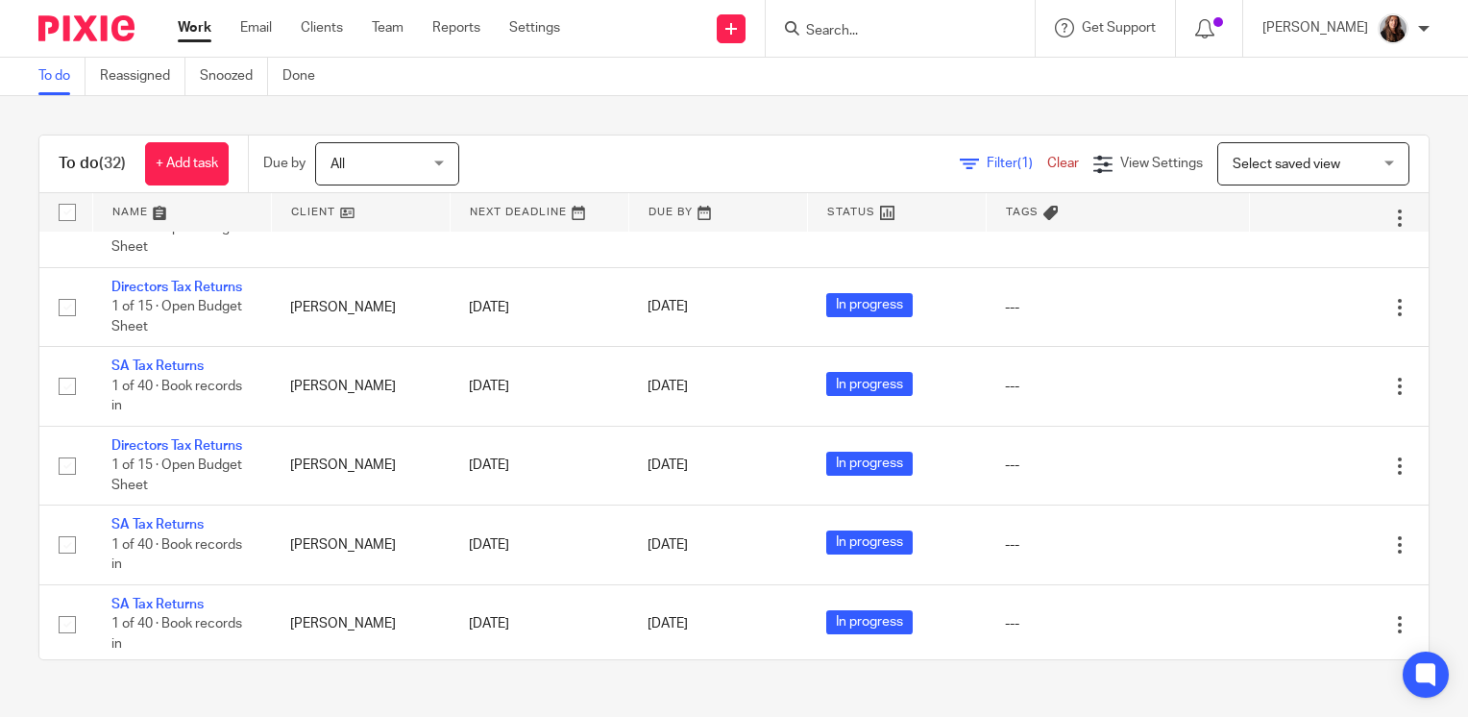
scroll to position [1030, 0]
